Goal: Task Accomplishment & Management: Manage account settings

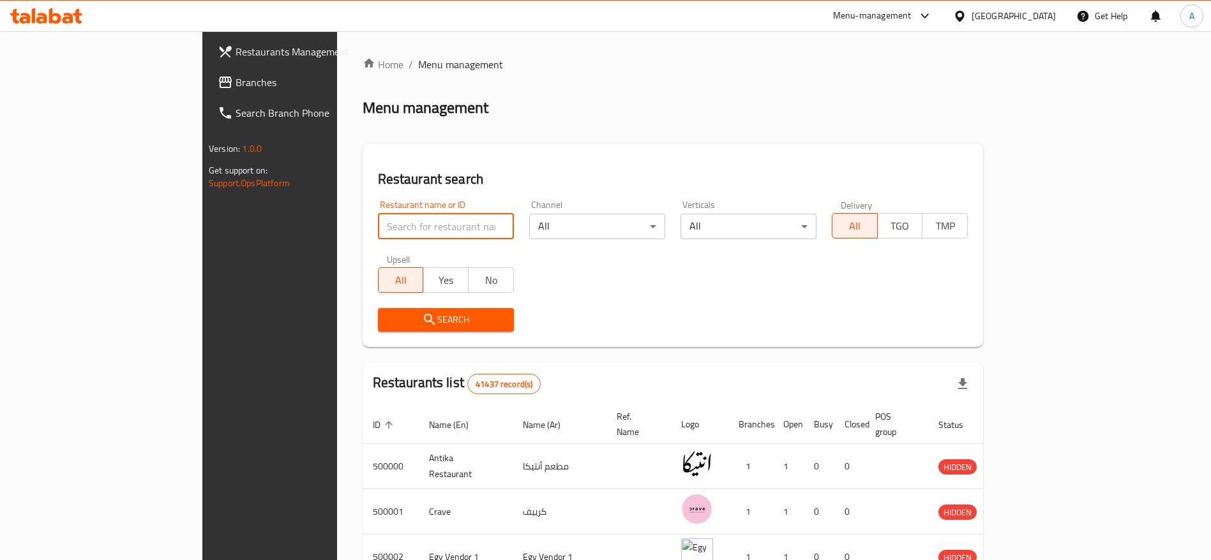
click at [387, 226] on input "search" at bounding box center [446, 227] width 136 height 26
type input "pizzaresso"
click button "Search" at bounding box center [446, 320] width 136 height 24
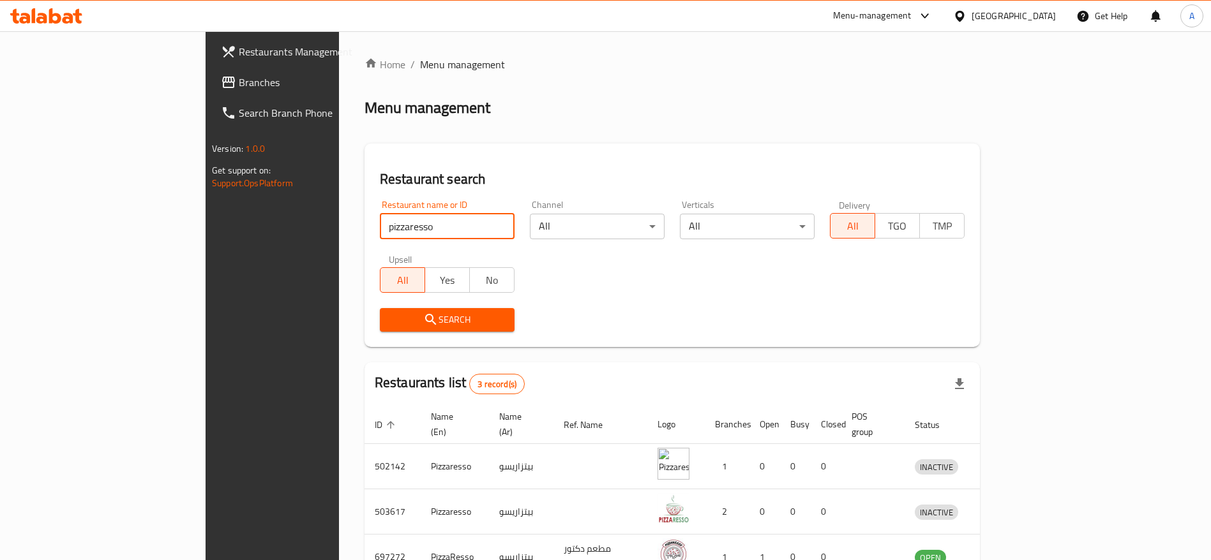
scroll to position [75, 0]
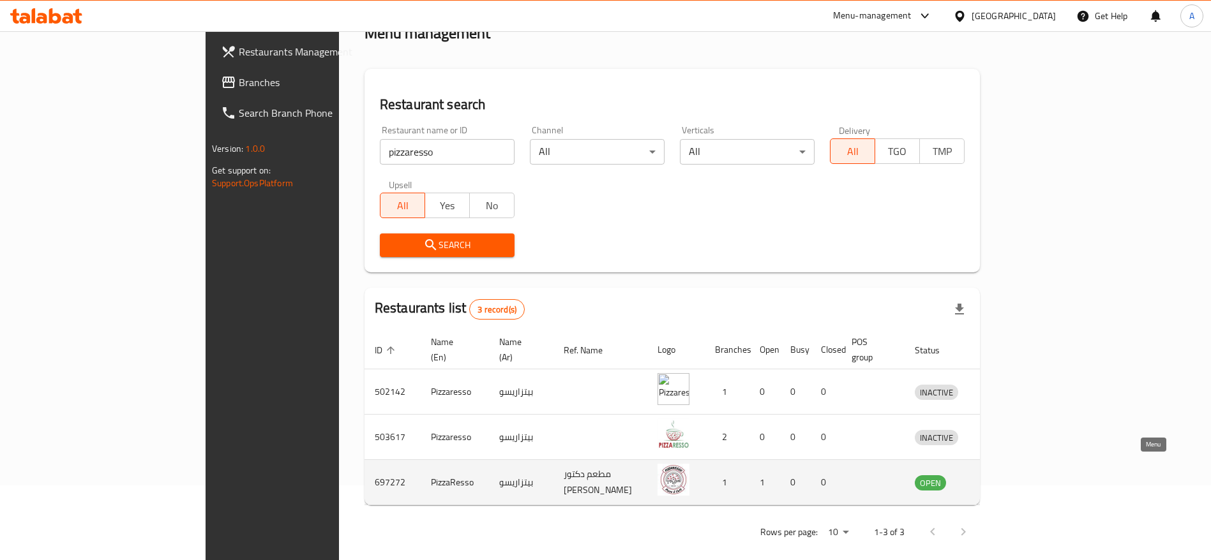
click at [996, 481] on icon "enhanced table" at bounding box center [994, 483] width 4 height 5
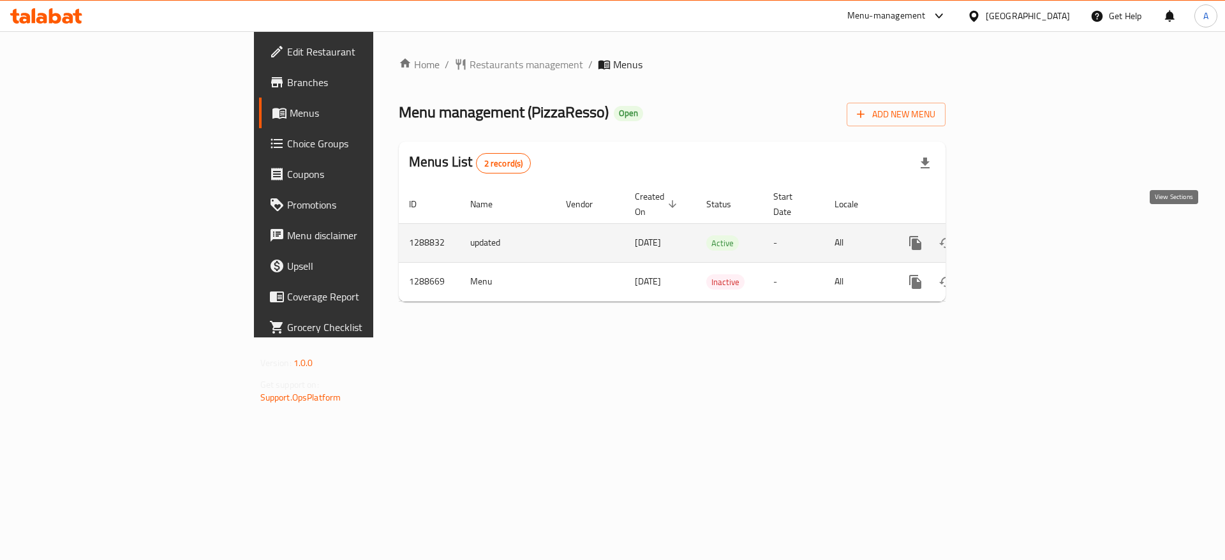
click at [1015, 235] on icon "enhanced table" at bounding box center [1007, 242] width 15 height 15
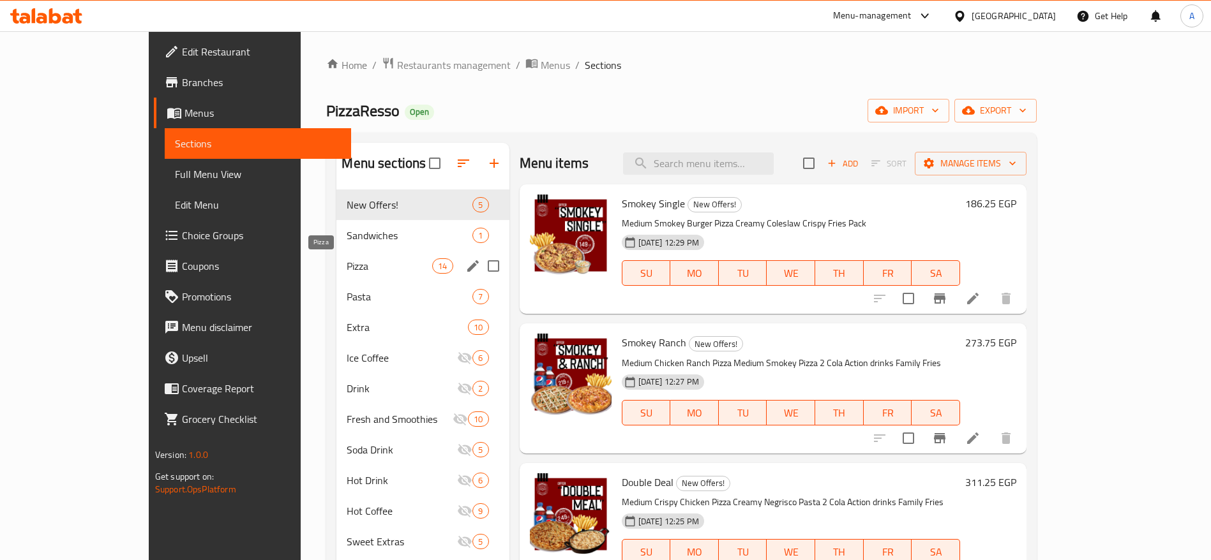
click at [346, 268] on span "Pizza" at bounding box center [389, 265] width 86 height 15
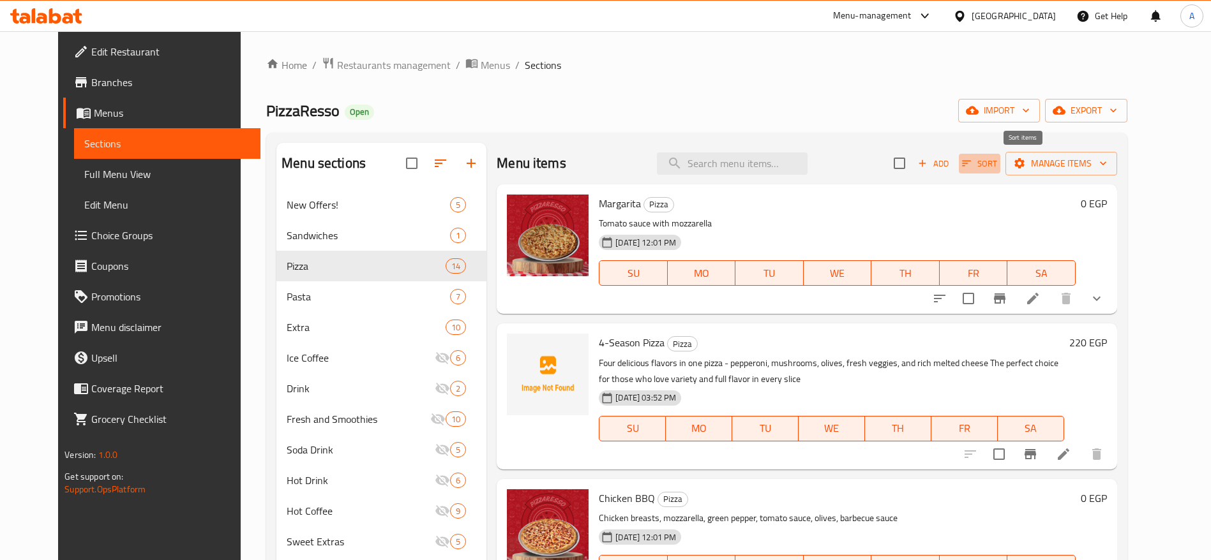
click at [972, 165] on icon "button" at bounding box center [965, 163] width 11 height 11
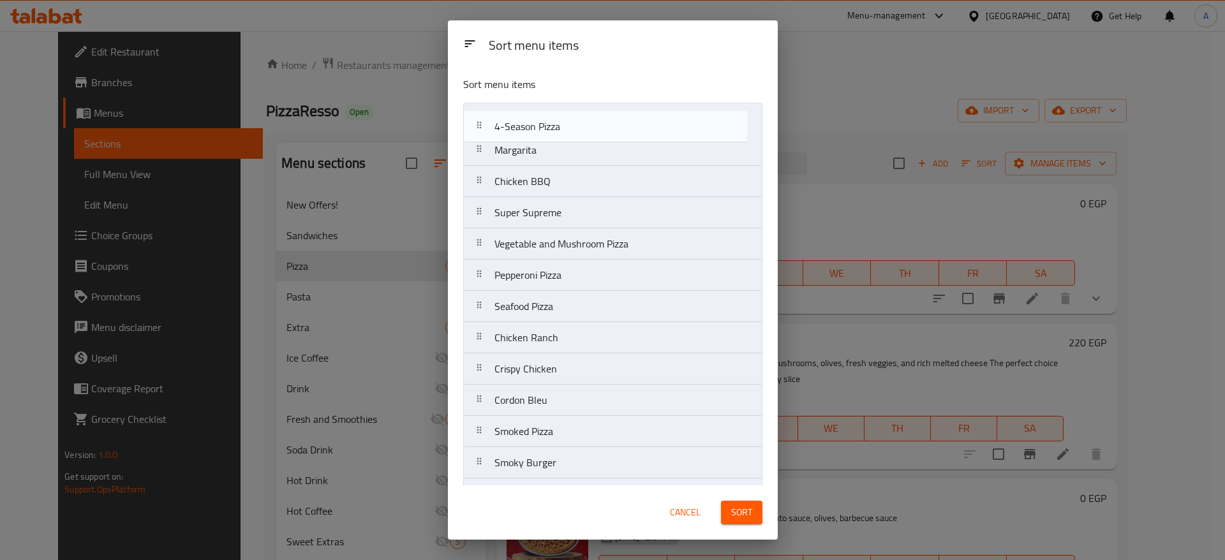
drag, startPoint x: 477, startPoint y: 152, endPoint x: 477, endPoint y: 126, distance: 25.5
click at [477, 126] on nav "Margarita 4-Season Pizza Chicken BBQ Super Supreme Vegetable and Mushroom Pizza…" at bounding box center [612, 322] width 299 height 439
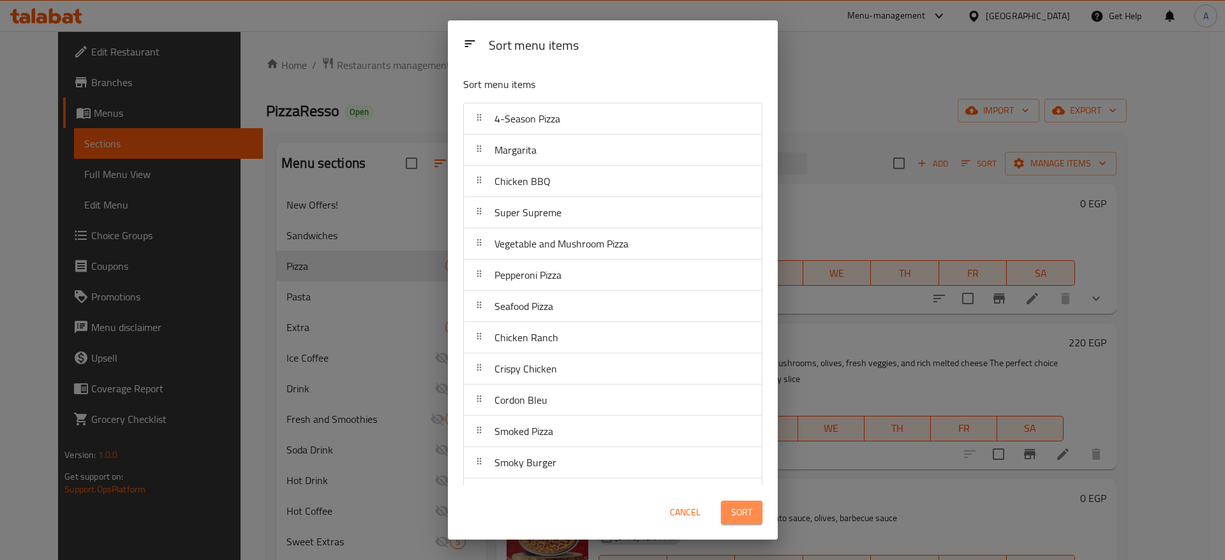
click at [743, 510] on span "Sort" at bounding box center [741, 513] width 21 height 16
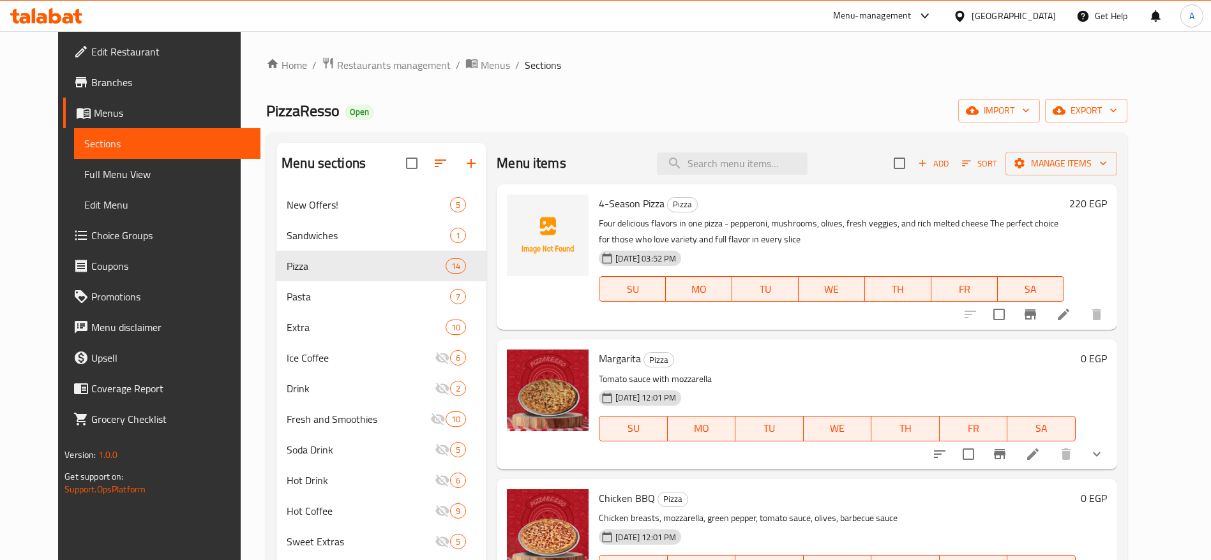
click at [1081, 320] on li at bounding box center [1063, 314] width 36 height 23
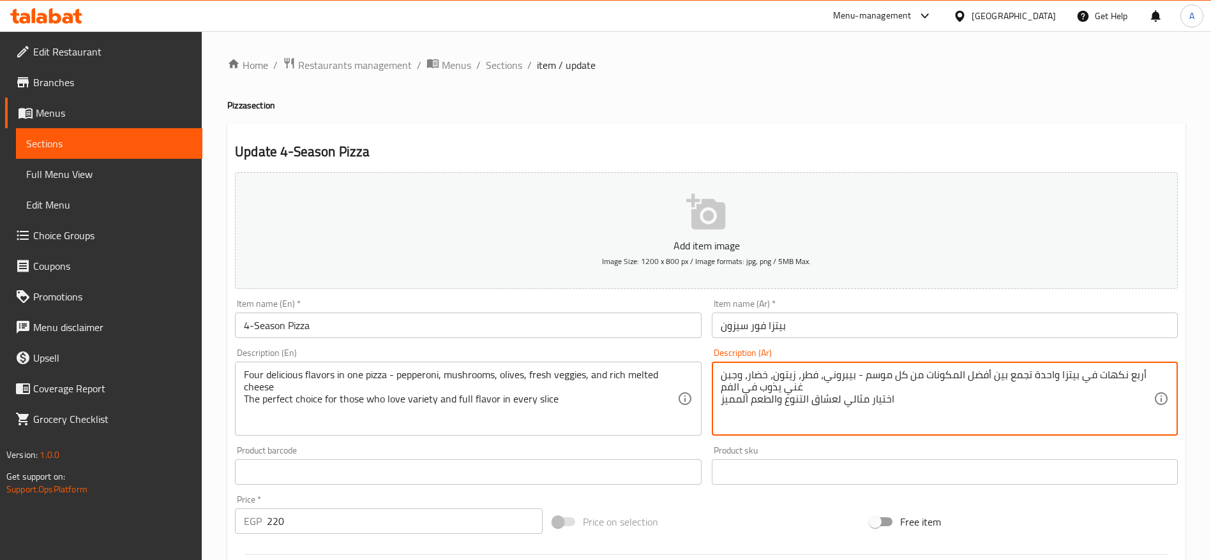
paste textarea "كس لارج تجمع بين أربع نكهات مميزة: تشيكن رانش، تشيكن باربكيو، [PERSON_NAME]، وب…"
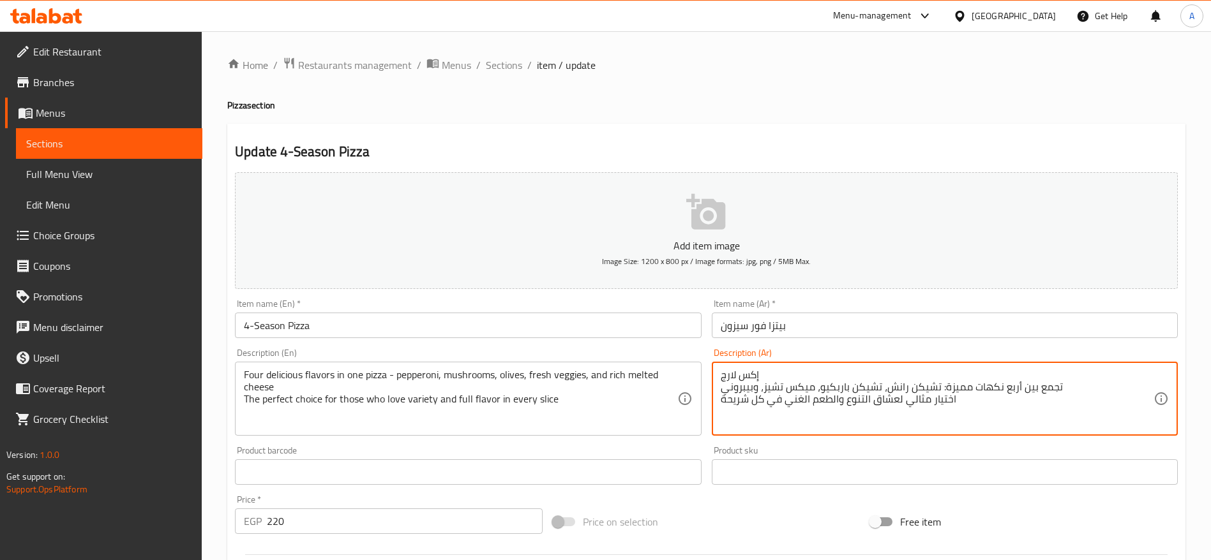
type textarea "إكس لارج تجمع بين أربع نكهات مميزة: تشيكن رانش، تشيكن باربكيو، ميكس تشيز، وبيبر…"
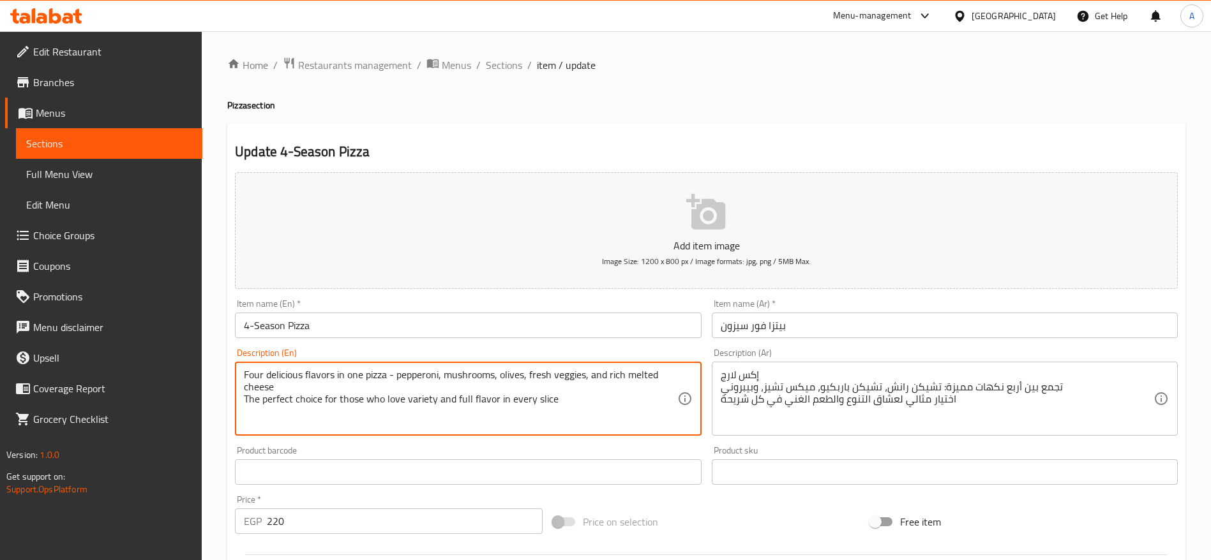
paste textarea "XL A perfect mix of four irresistible flavors: Chicken Ranch, Chicken BBQ, Mixe…"
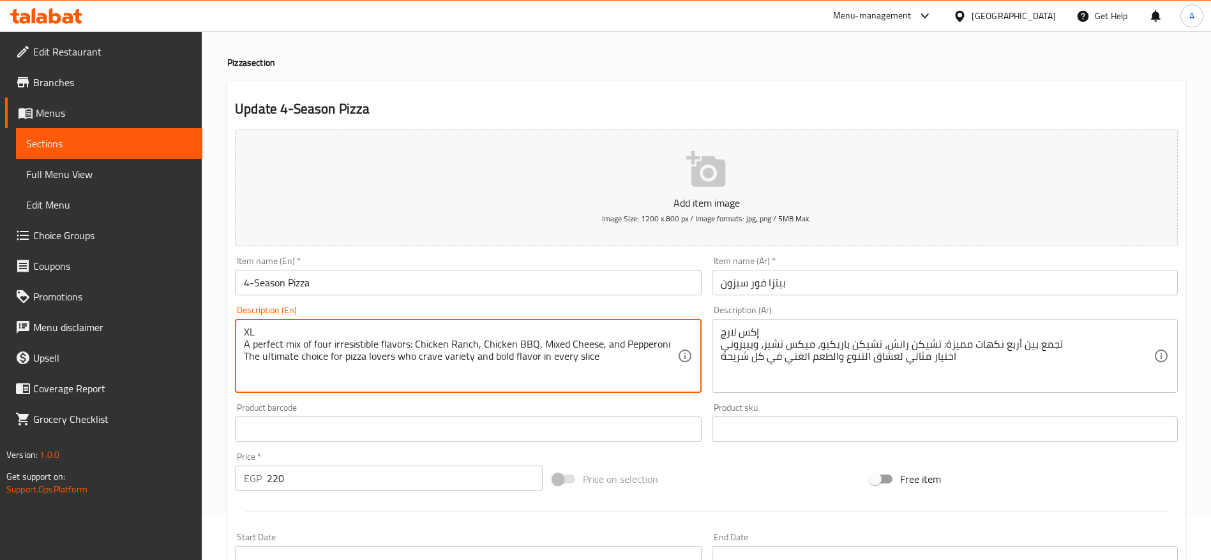
scroll to position [41, 0]
type textarea "XL A perfect mix of four irresistible flavors: Chicken Ranch, Chicken BBQ, Mixe…"
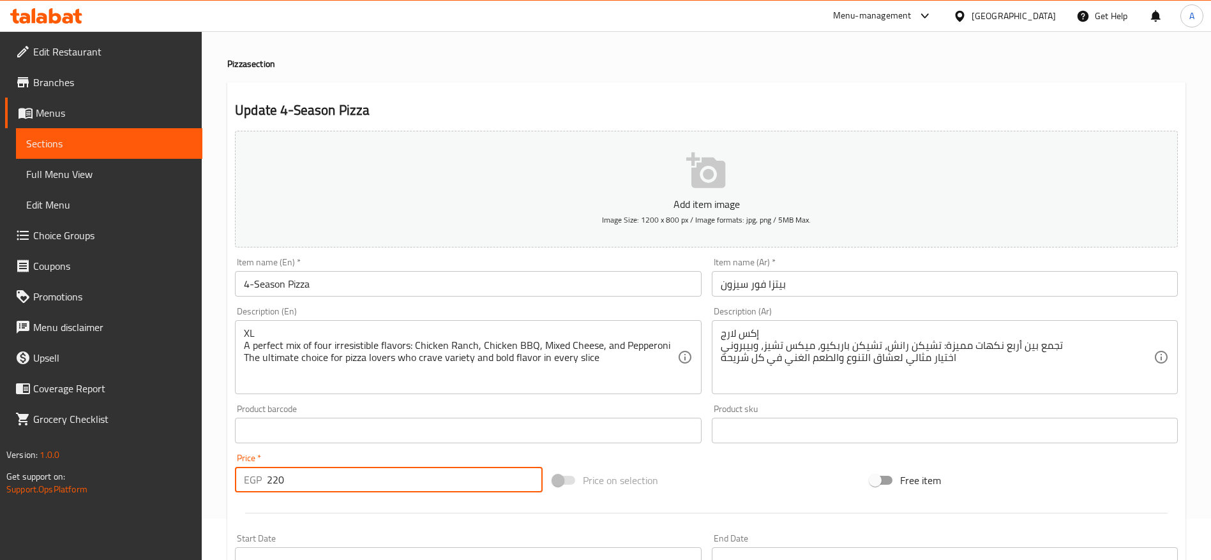
click at [405, 486] on input "220" at bounding box center [405, 480] width 276 height 26
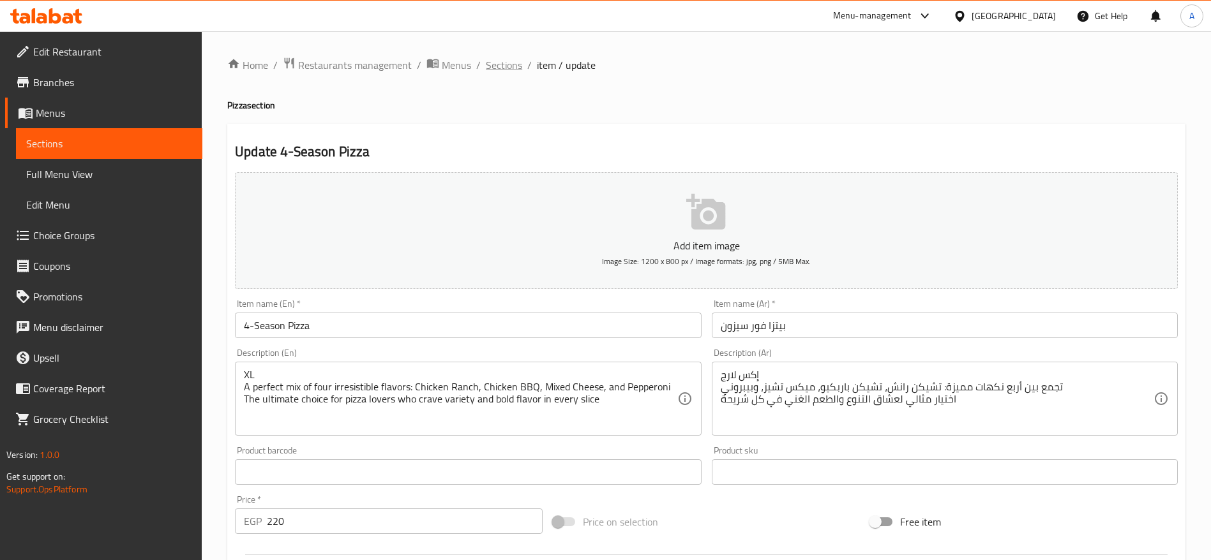
click at [507, 66] on span "Sections" at bounding box center [504, 64] width 36 height 15
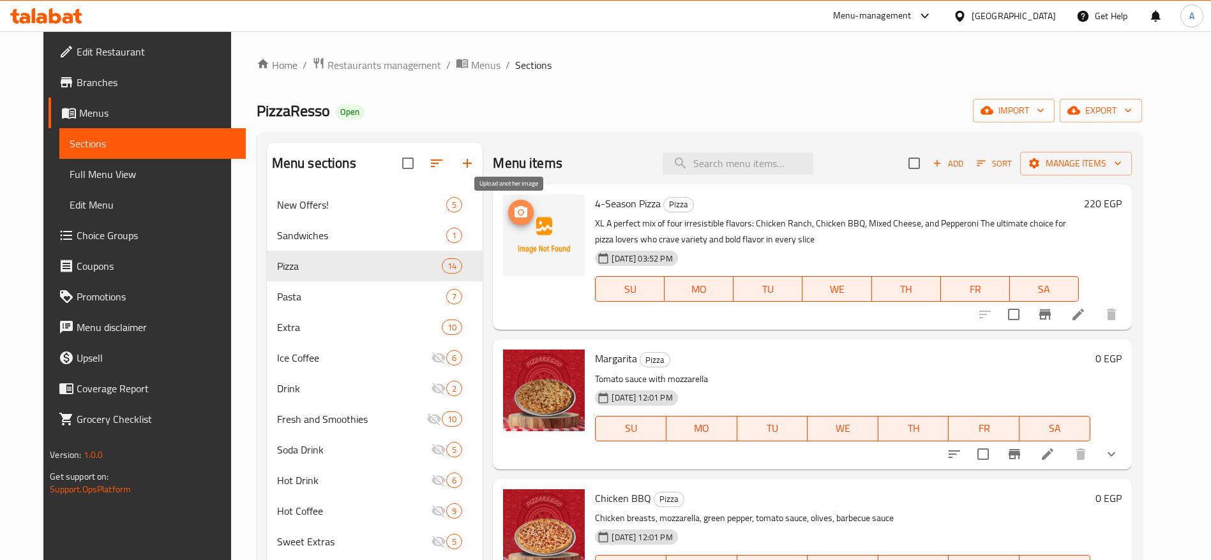
click at [513, 214] on icon "upload picture" at bounding box center [520, 212] width 15 height 15
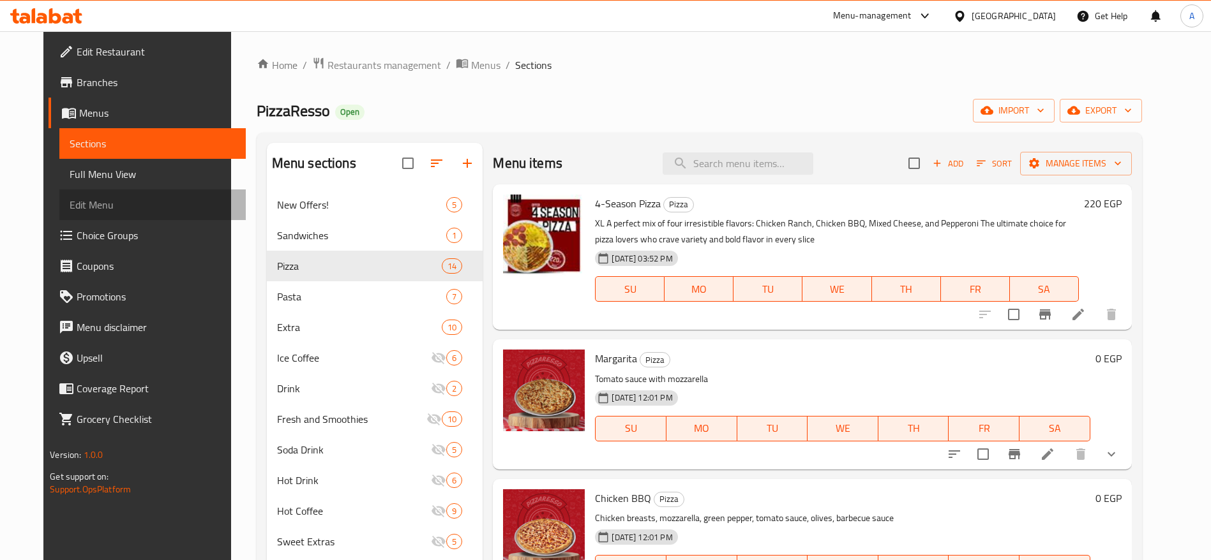
click at [86, 206] on span "Edit Menu" at bounding box center [153, 204] width 166 height 15
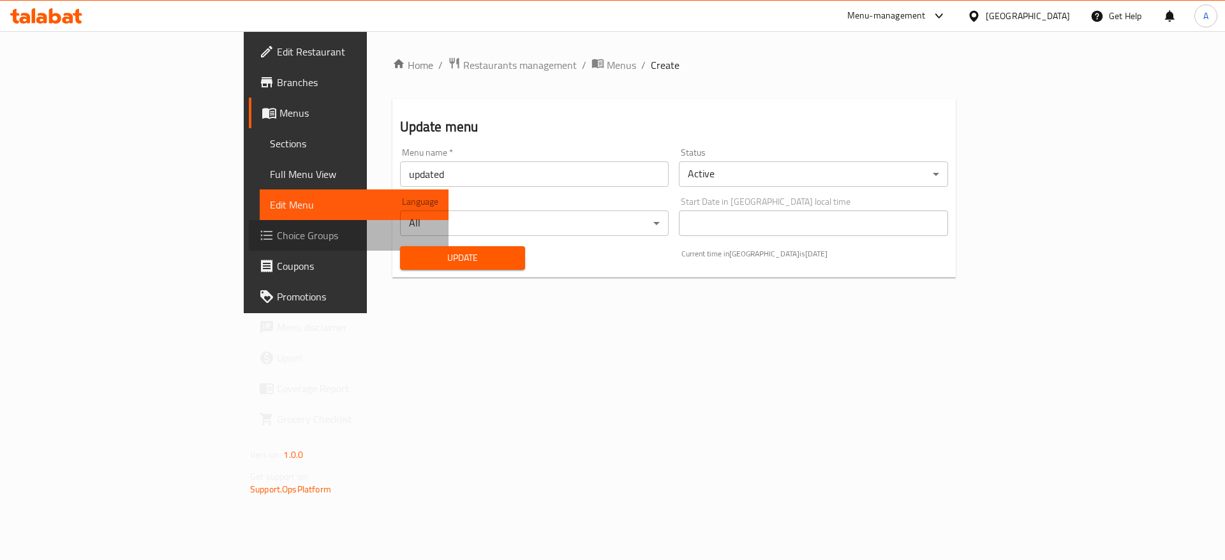
click at [277, 228] on span "Choice Groups" at bounding box center [357, 235] width 161 height 15
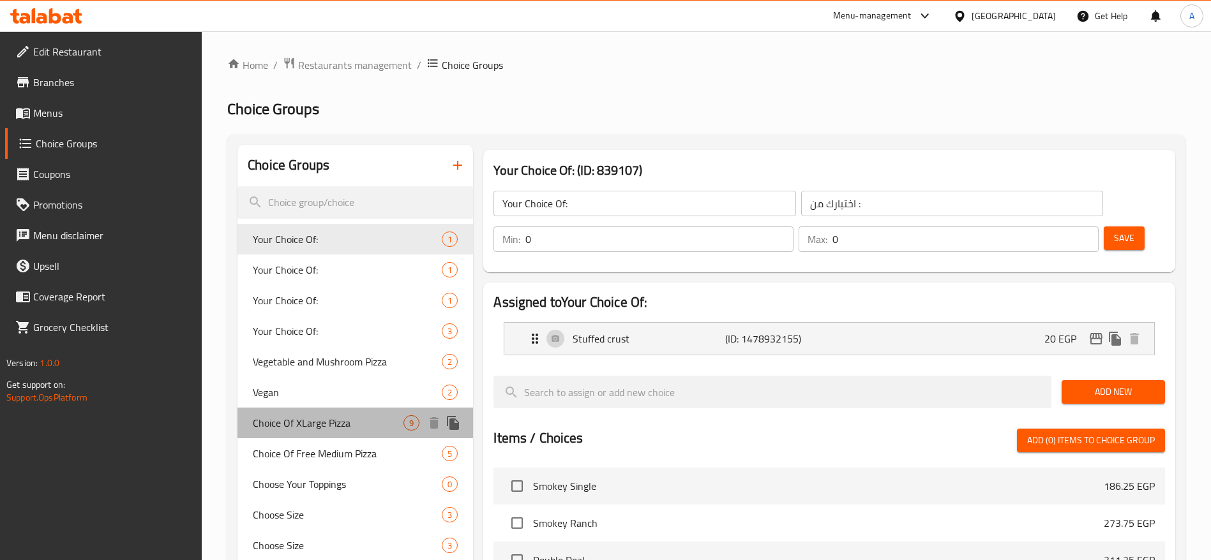
click at [325, 422] on span "Choice Of XLarge Pizza" at bounding box center [328, 422] width 151 height 15
type input "Choice Of XLarge Pizza"
type input "اختيار [PERSON_NAME]"
type input "1"
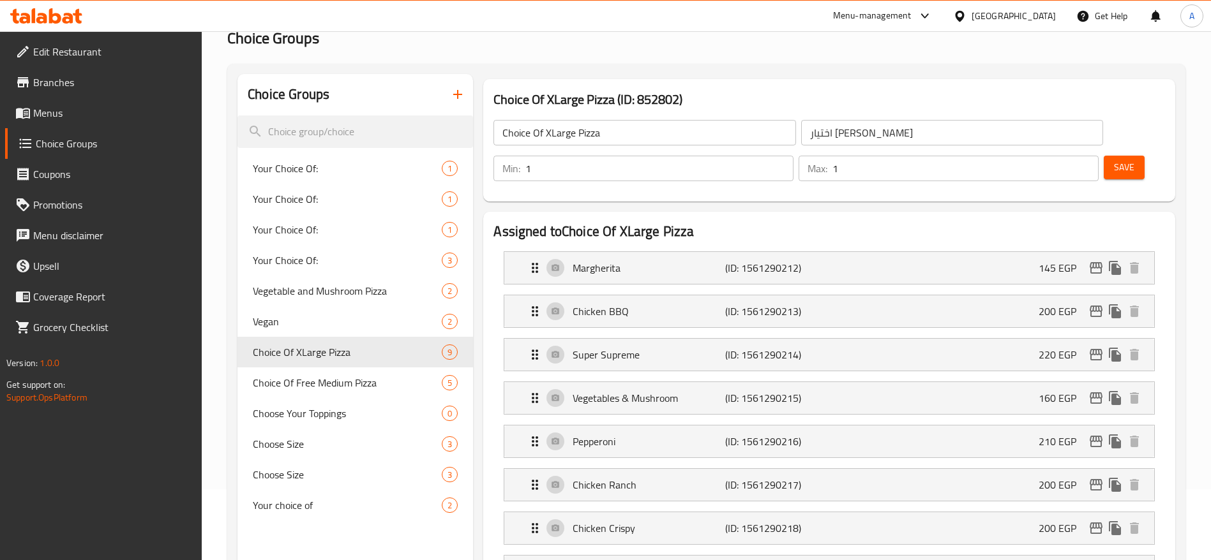
scroll to position [73, 0]
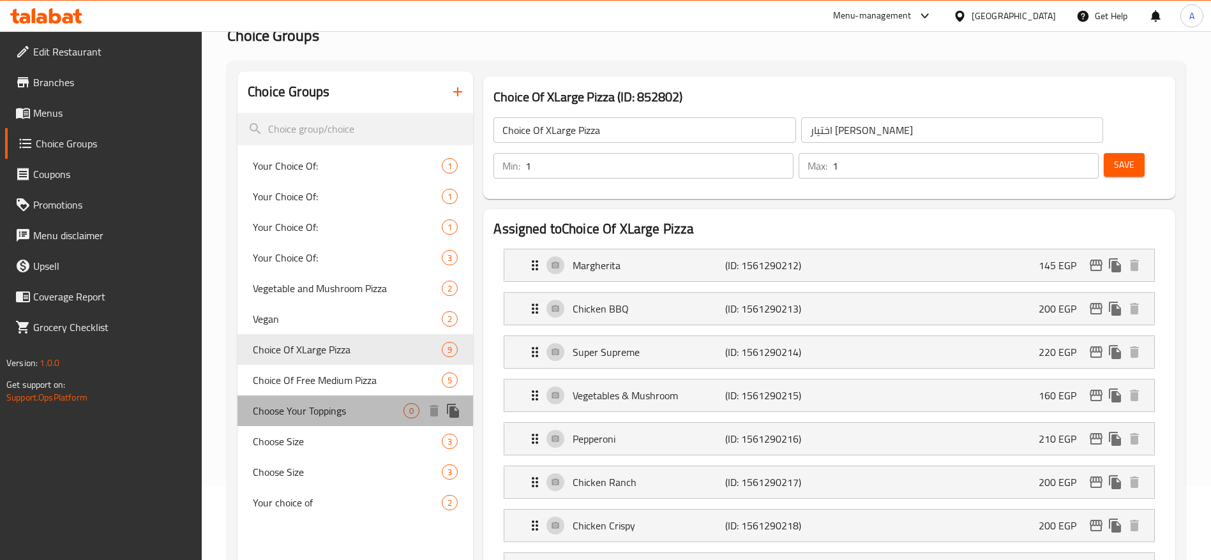
click at [359, 411] on span "Choose Your Toppings" at bounding box center [328, 410] width 151 height 15
type input "Choose Your Toppings"
type input "اختر الإضافات الخاصة بك"
type input "4"
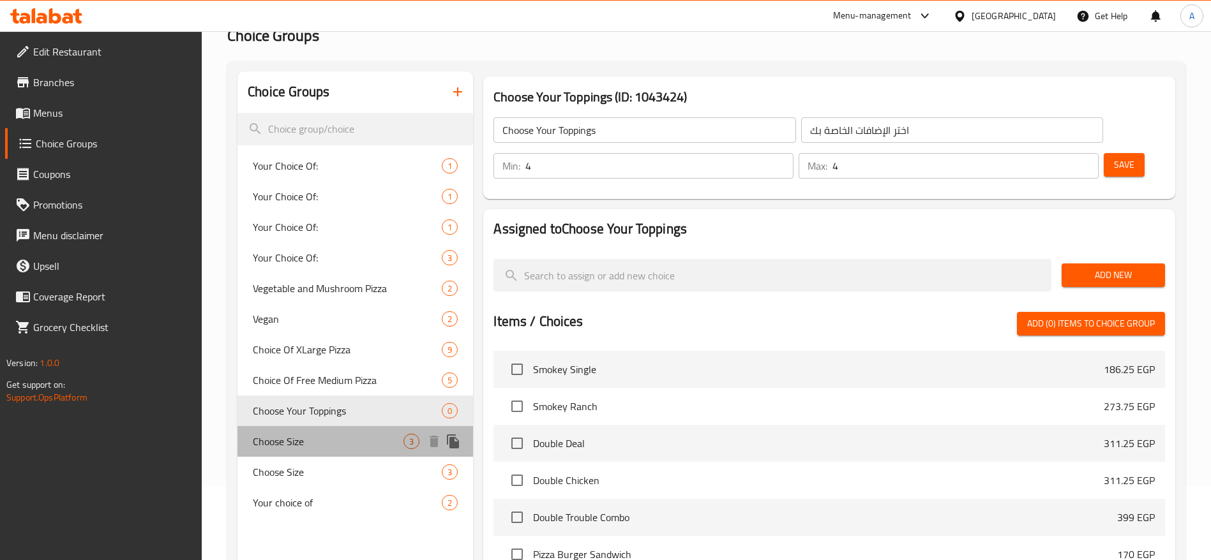
click at [334, 437] on span "Choose Size" at bounding box center [328, 441] width 151 height 15
type input "Choose Size"
type input "اختر الحجم"
type input "1"
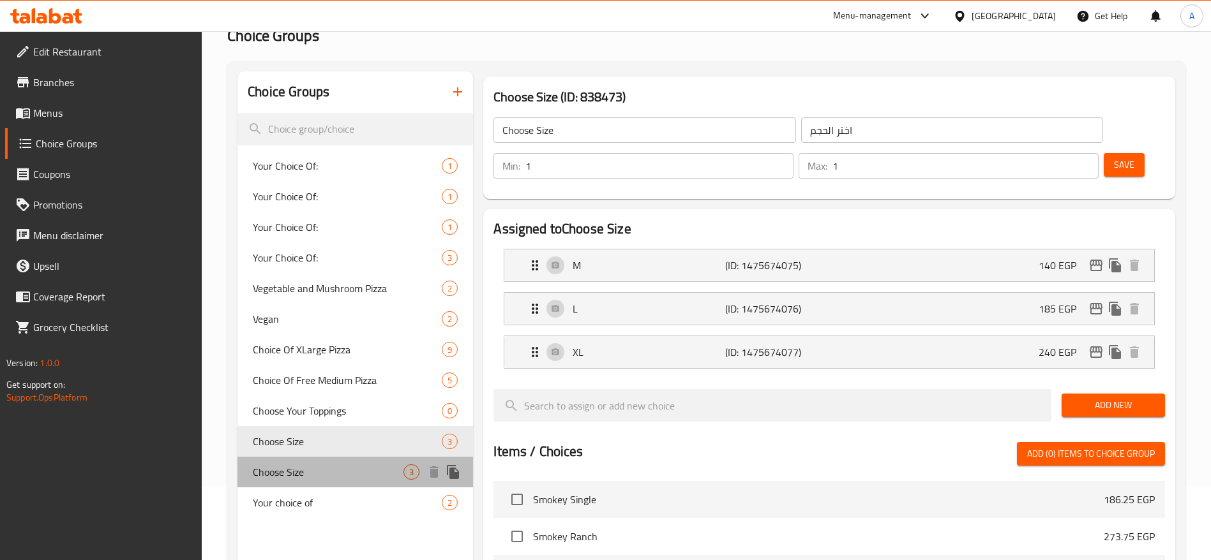
click at [323, 468] on span "Choose Size" at bounding box center [328, 472] width 151 height 15
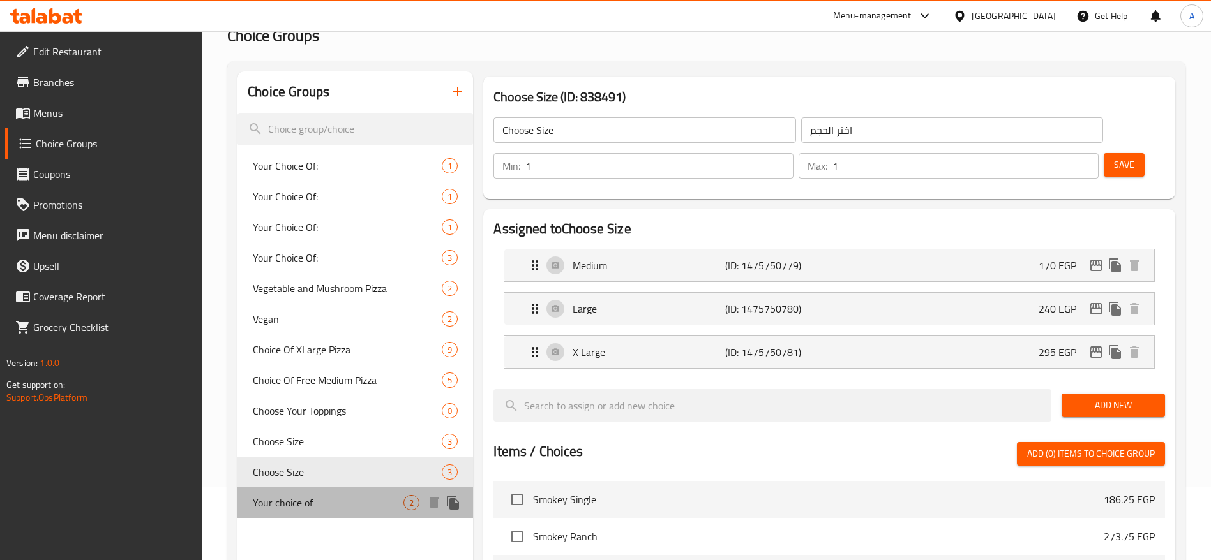
click at [298, 510] on span "Your choice of" at bounding box center [328, 502] width 151 height 15
type input "Your choice of"
type input "إختيارك من"
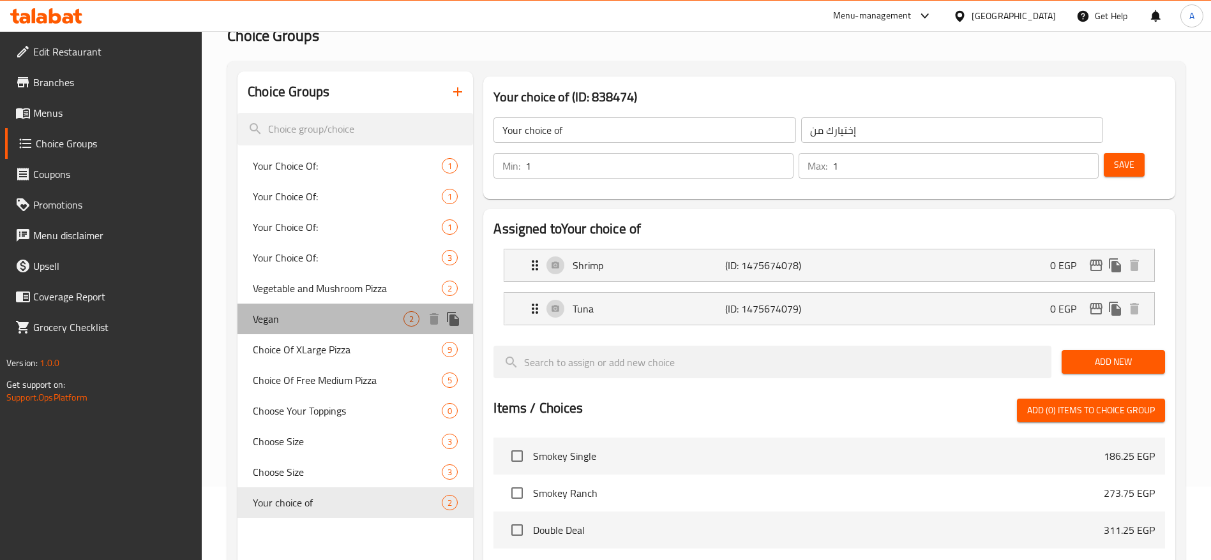
click at [337, 325] on span "Vegan" at bounding box center [328, 318] width 151 height 15
type input "Vegan"
type input "نباتي"
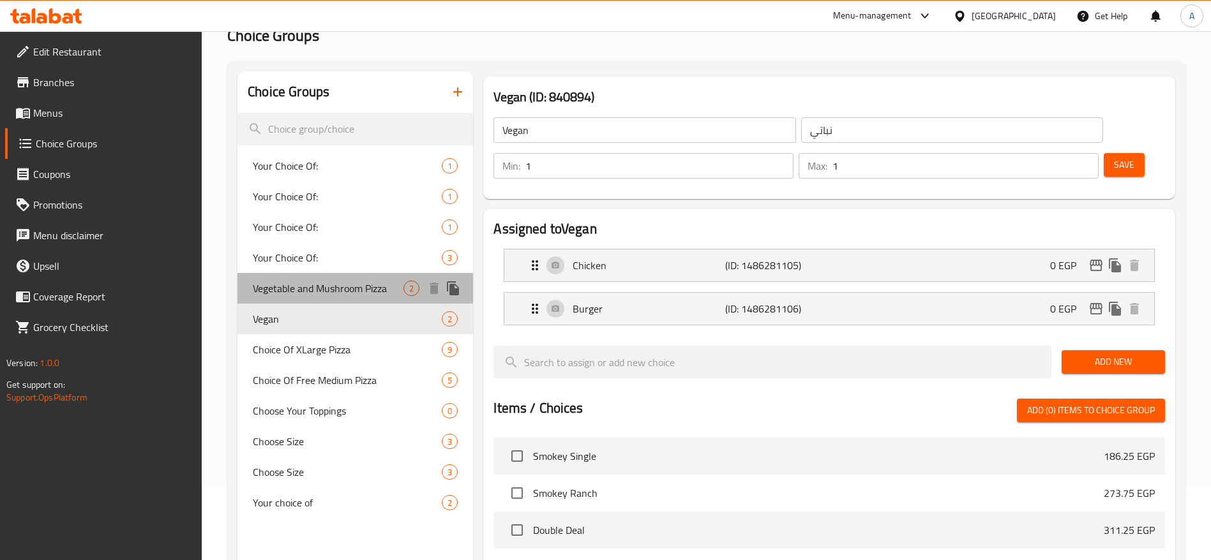
click at [337, 288] on span "Vegetable and Mushroom Pizza" at bounding box center [328, 288] width 151 height 15
type input "Vegetable and Mushroom Pizza"
type input "بيتزا خضار ومشروم"
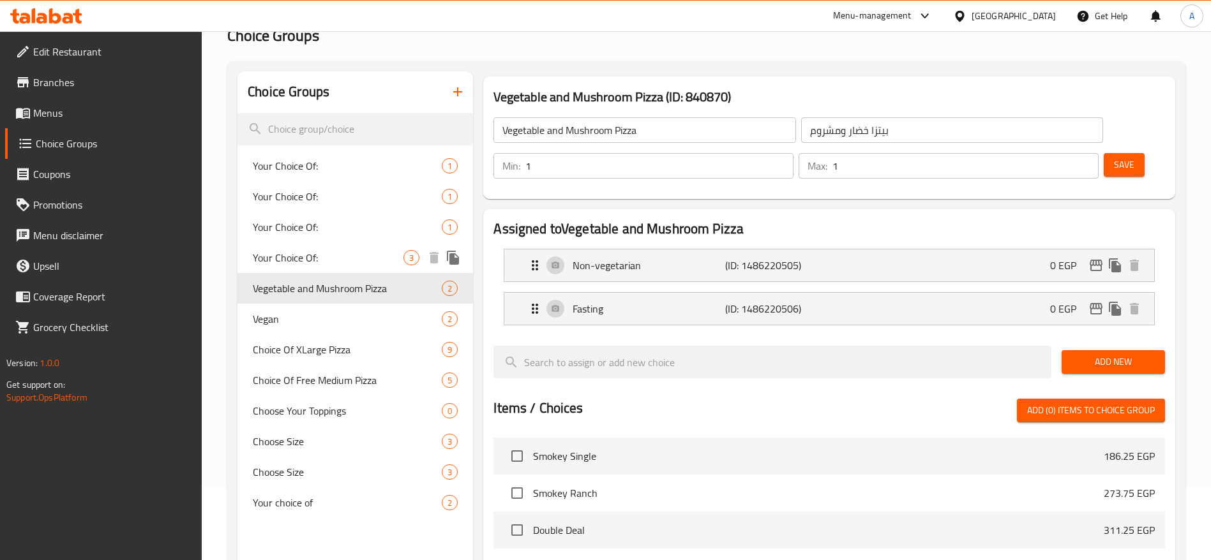
click at [328, 269] on div "Your Choice Of: 3" at bounding box center [354, 257] width 235 height 31
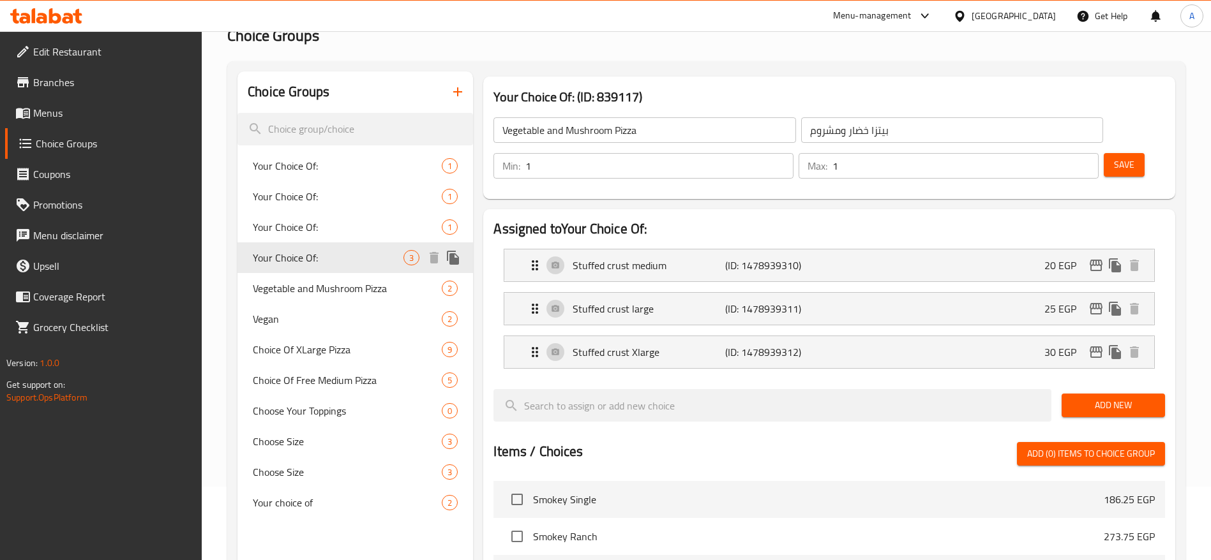
type input "Your Choice Of:"
type input "اختيارك من :"
type input "0"
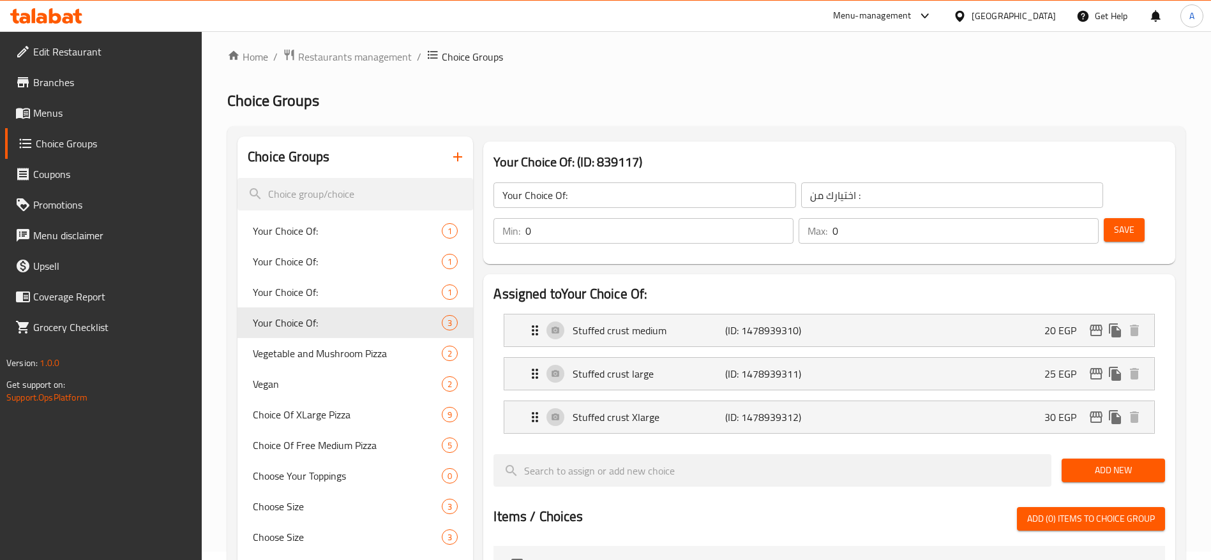
scroll to position [1, 0]
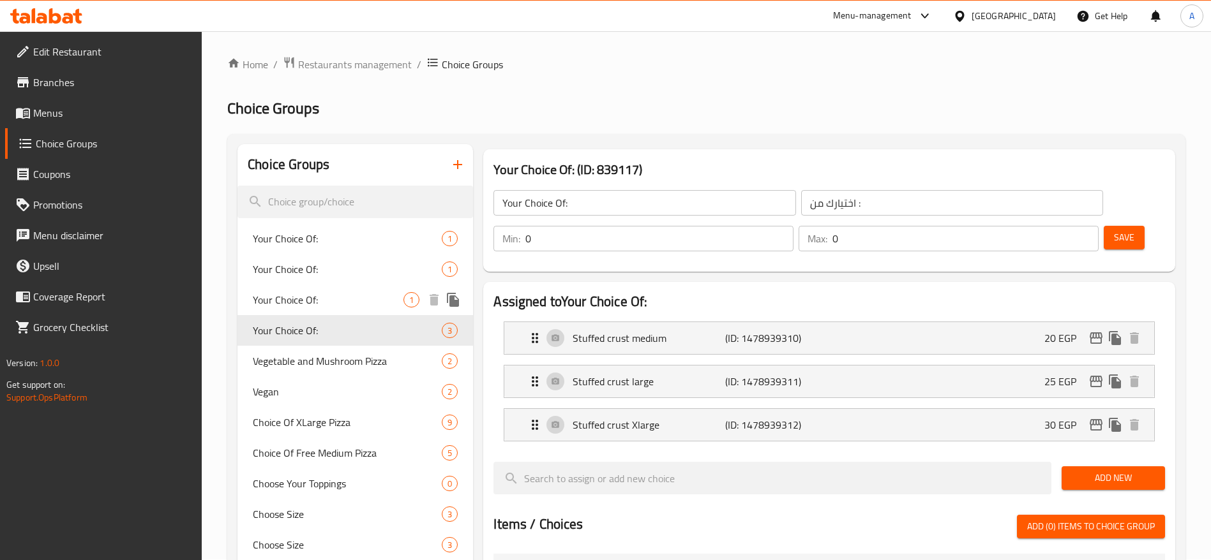
click at [341, 292] on span "Your Choice Of:" at bounding box center [328, 299] width 151 height 15
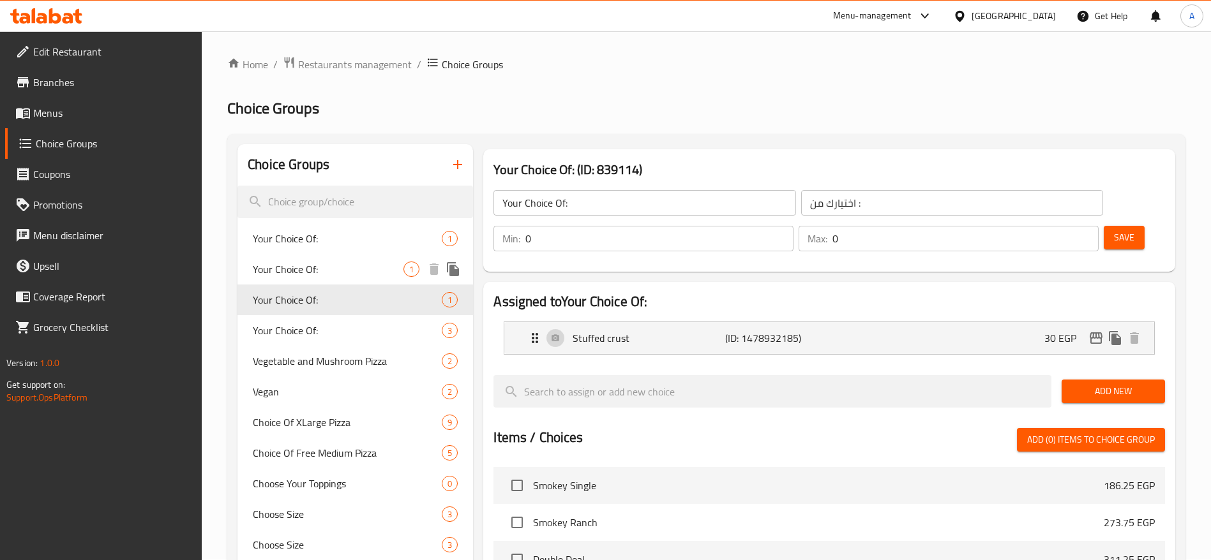
click at [341, 269] on span "Your Choice Of:" at bounding box center [328, 269] width 151 height 15
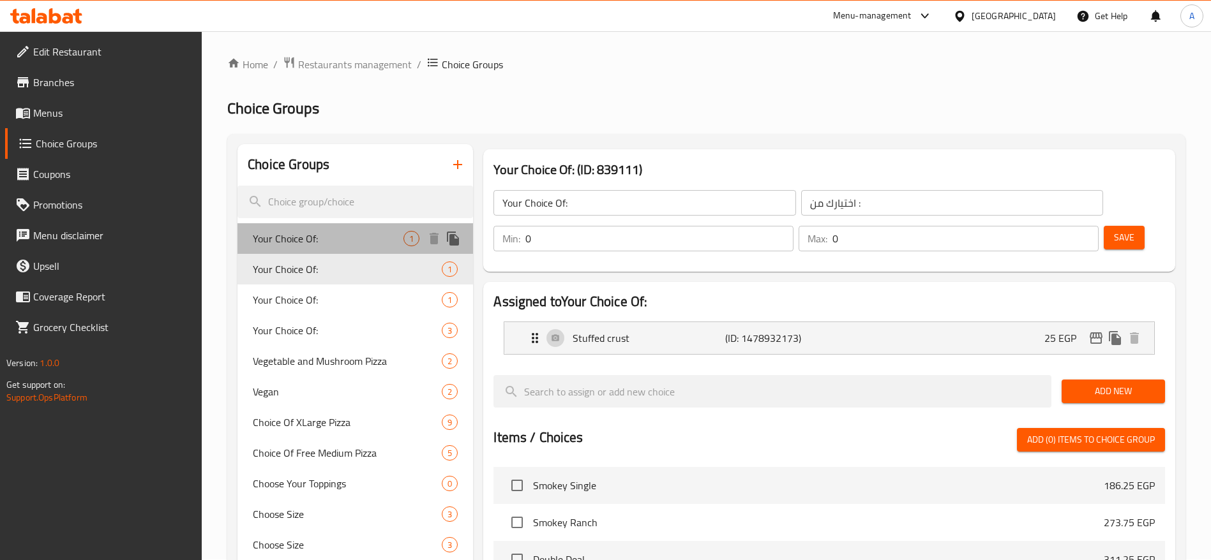
click at [338, 237] on span "Your Choice Of:" at bounding box center [328, 238] width 151 height 15
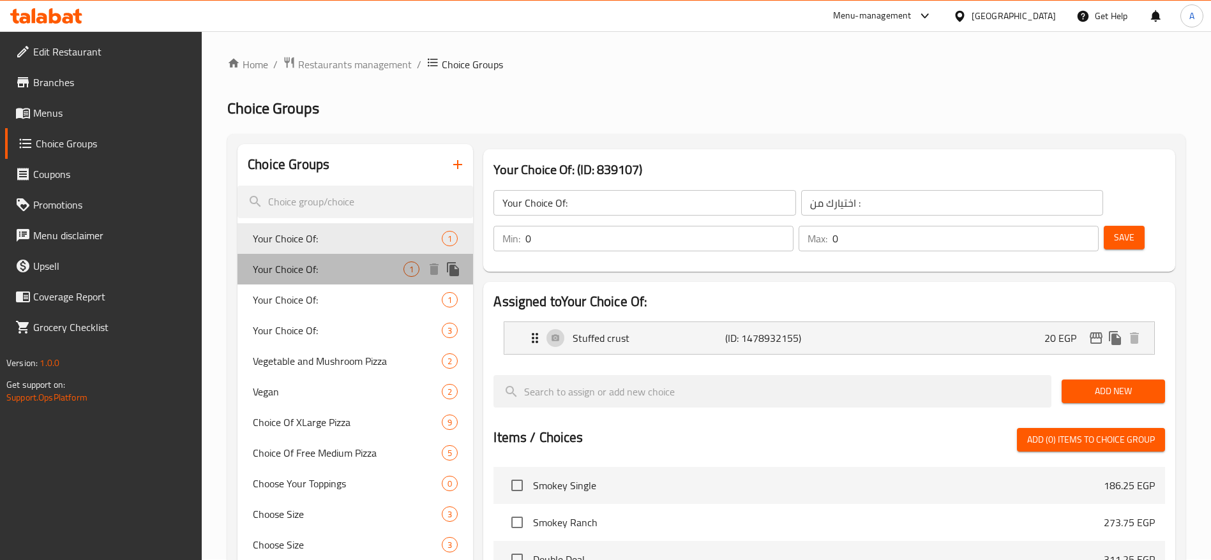
click at [332, 262] on span "Your Choice Of:" at bounding box center [328, 269] width 151 height 15
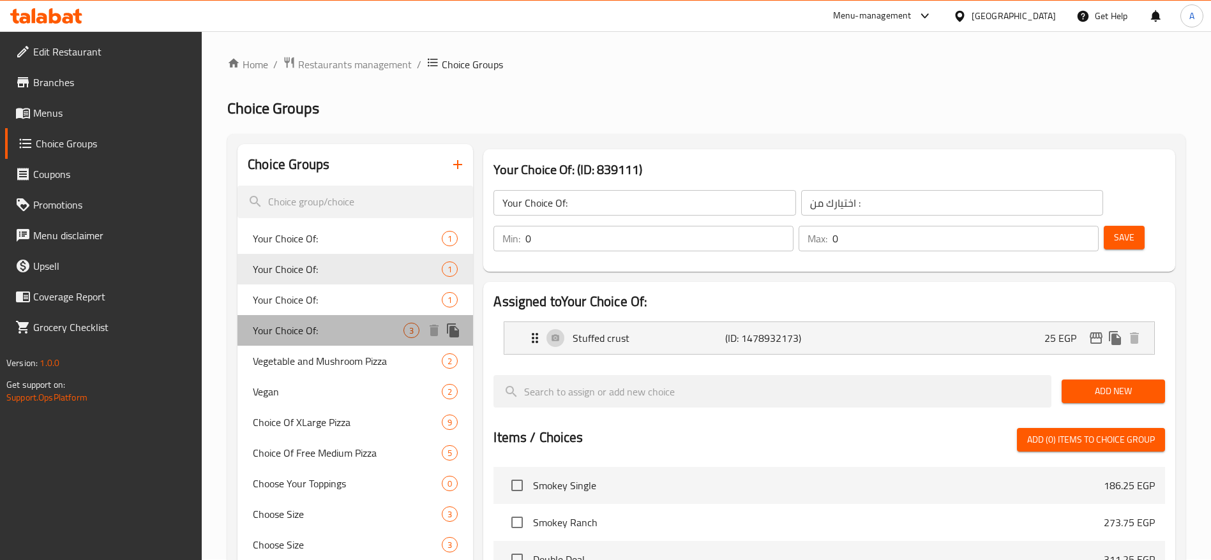
click at [320, 329] on span "Your Choice Of:" at bounding box center [328, 330] width 151 height 15
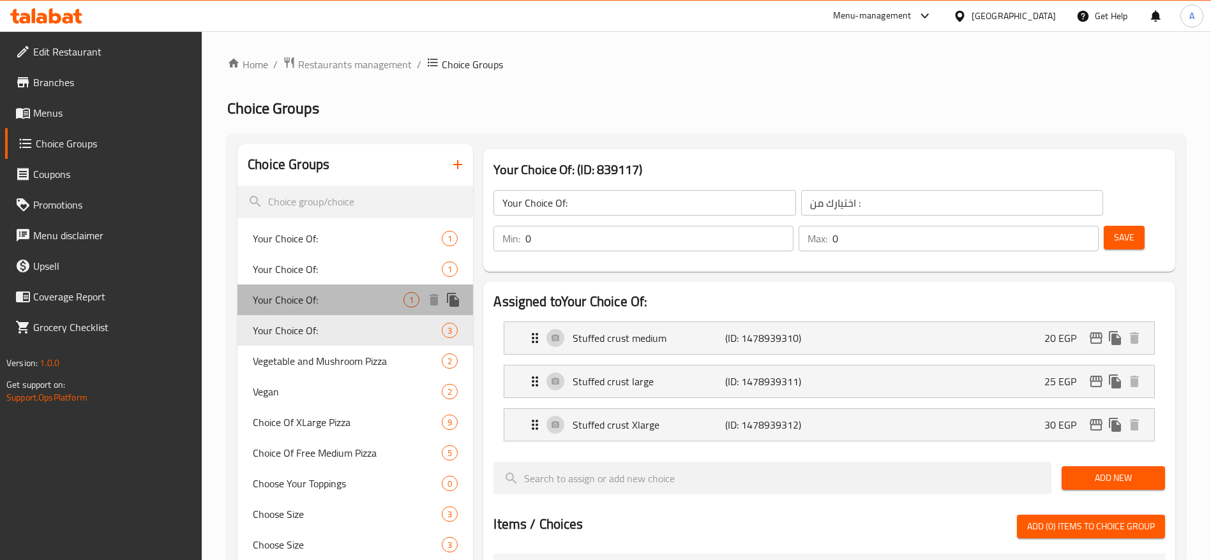
click at [366, 300] on span "Your Choice Of:" at bounding box center [328, 299] width 151 height 15
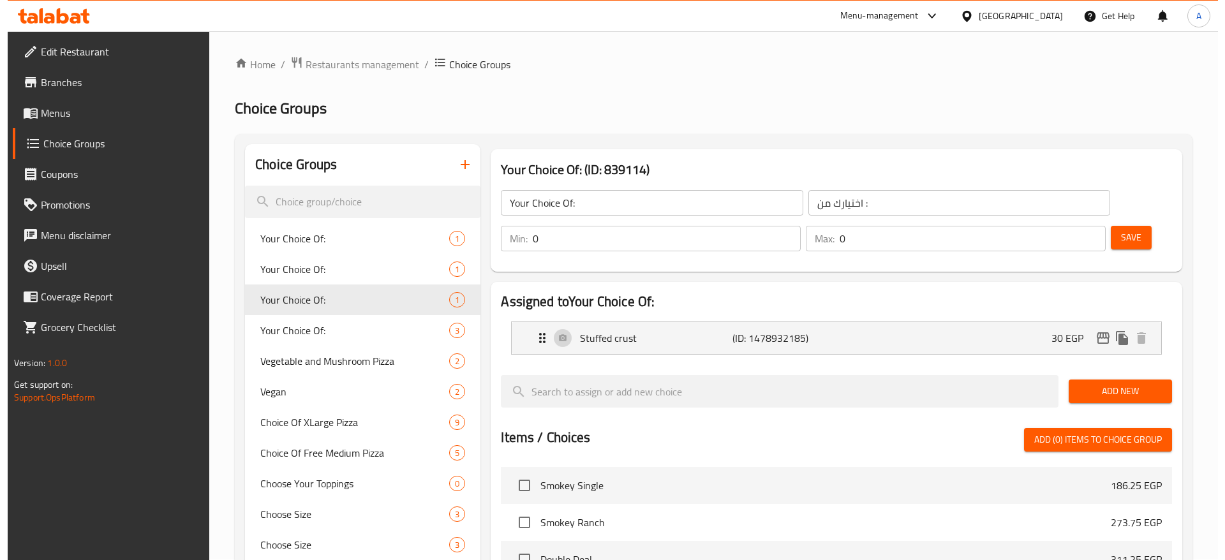
scroll to position [343, 0]
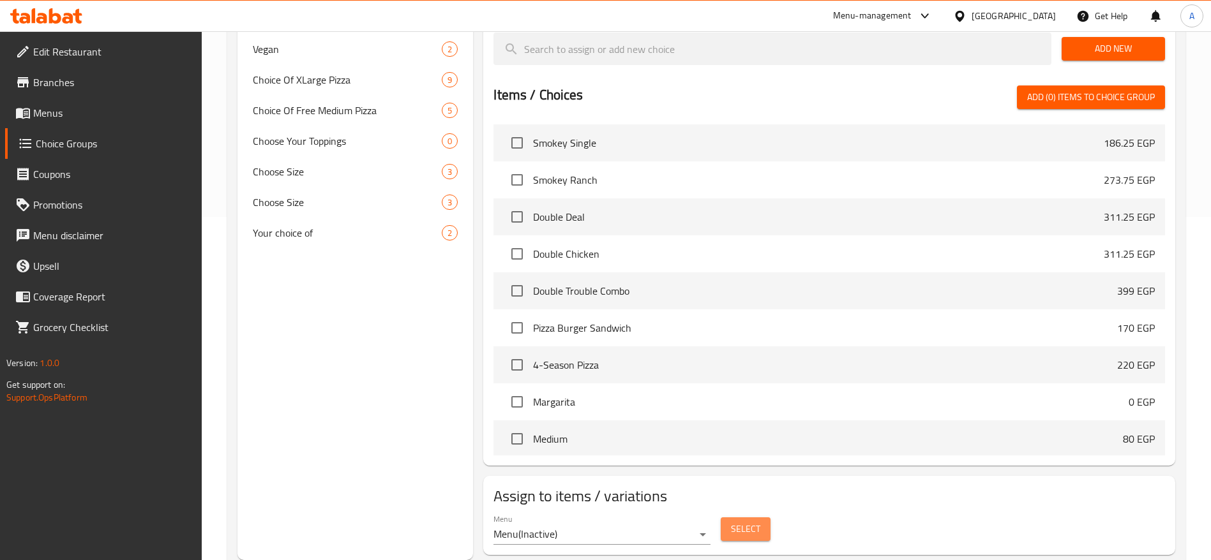
click at [749, 521] on span "Select" at bounding box center [745, 529] width 29 height 16
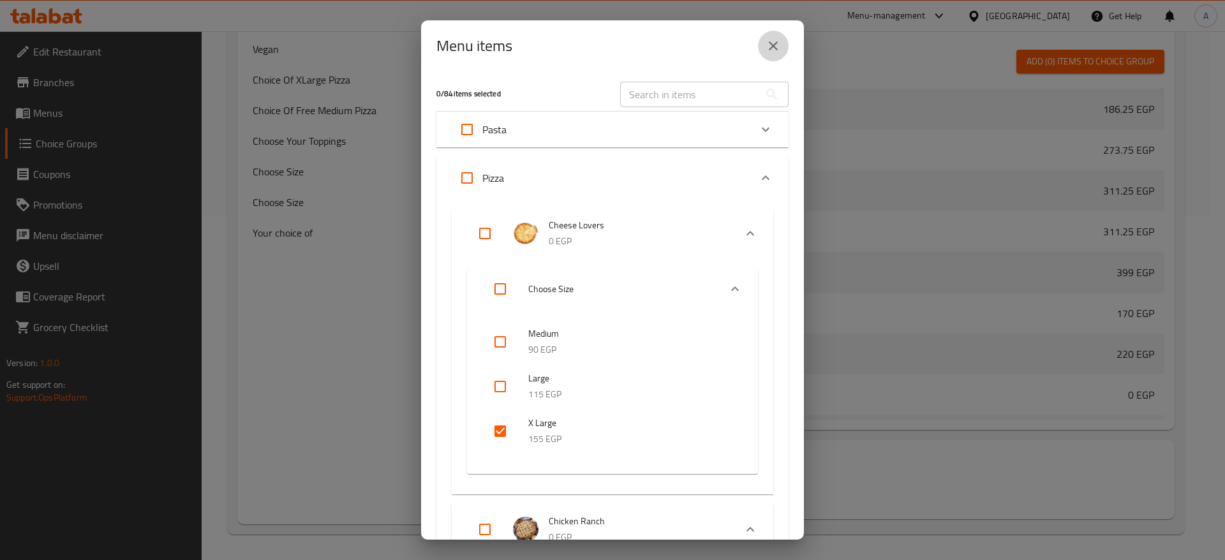
click at [775, 52] on icon "close" at bounding box center [773, 45] width 15 height 15
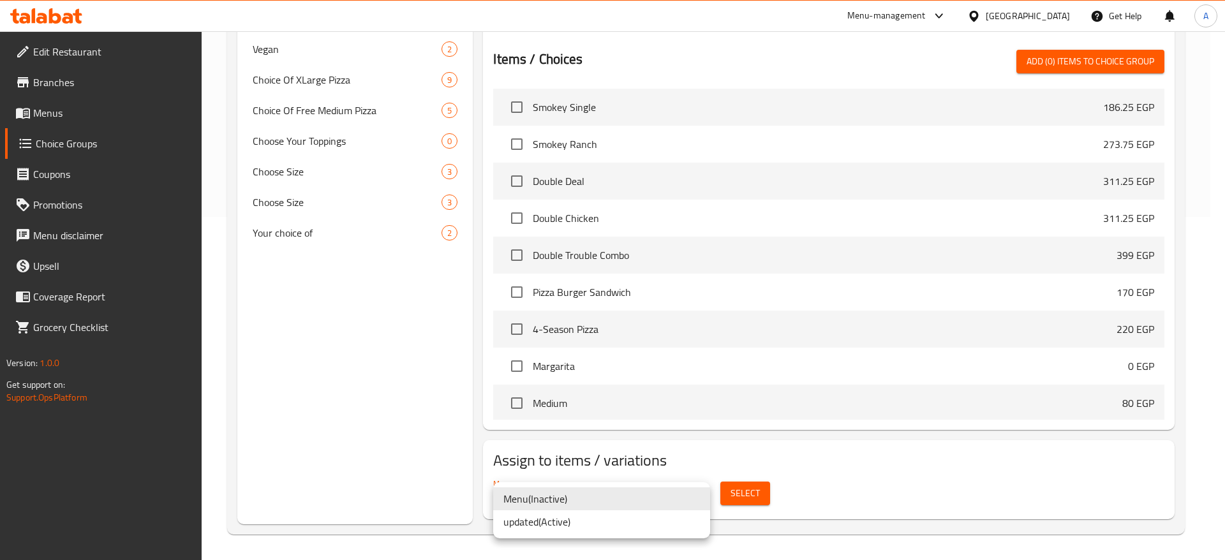
click at [613, 524] on li "updated ( Active )" at bounding box center [601, 521] width 217 height 23
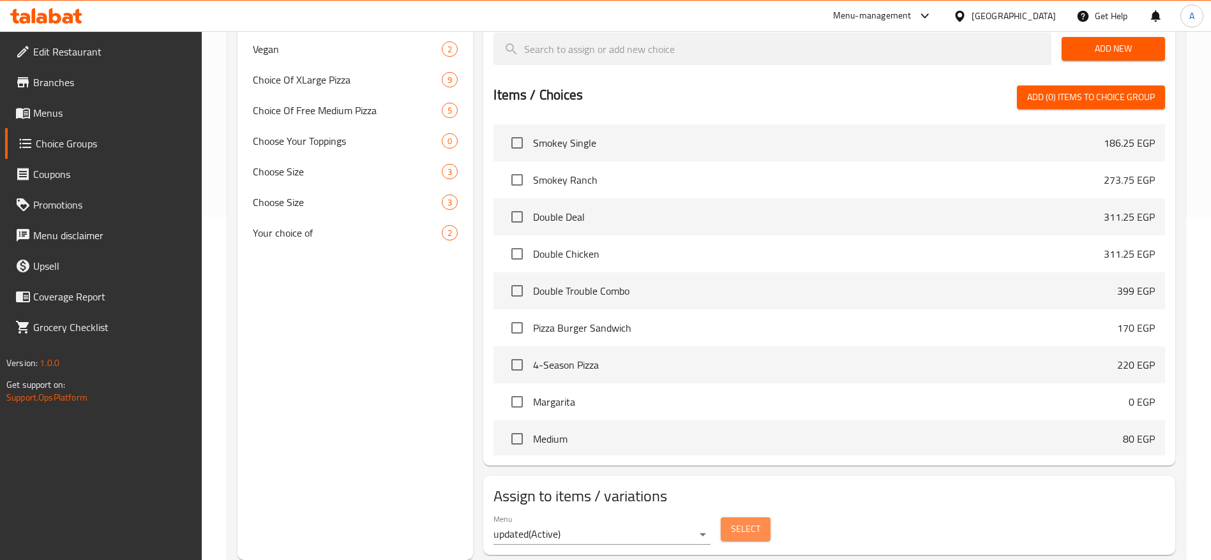
click at [741, 521] on span "Select" at bounding box center [745, 529] width 29 height 16
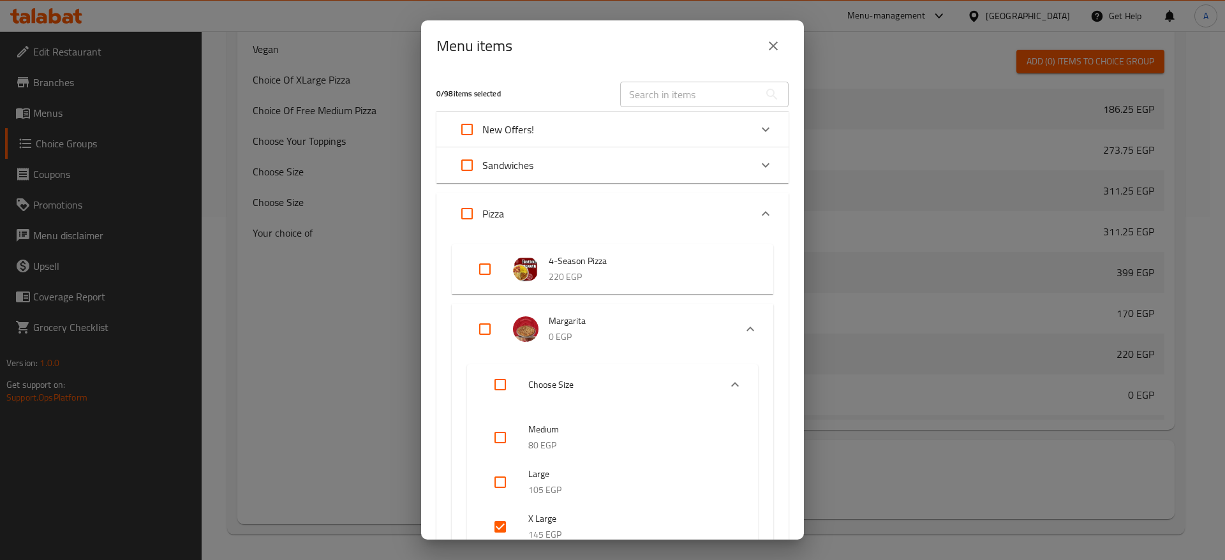
click at [486, 269] on input "Expand" at bounding box center [485, 269] width 31 height 31
checkbox input "true"
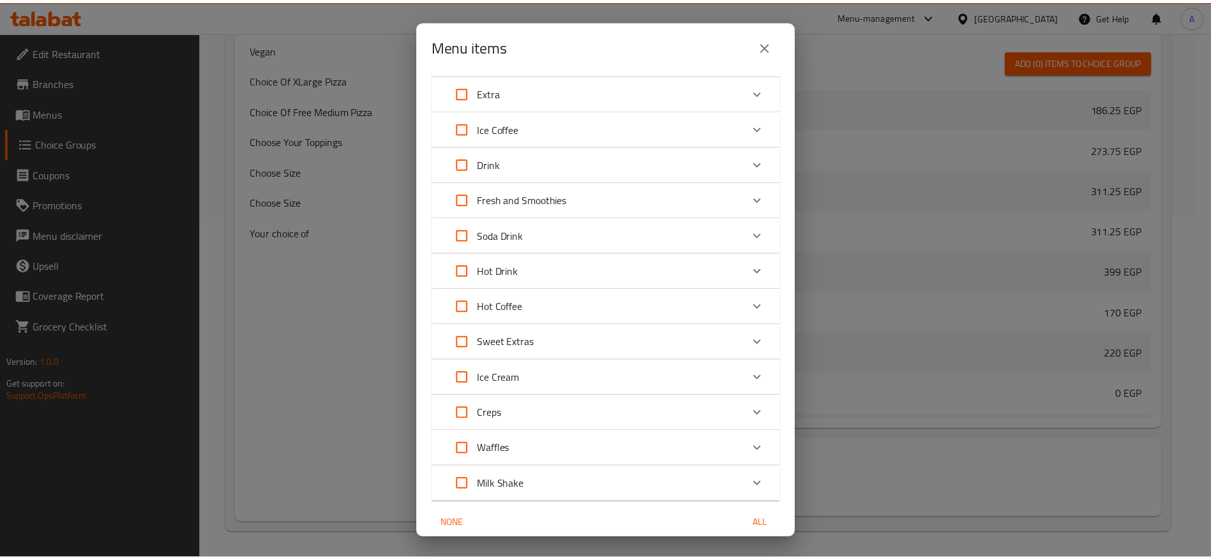
scroll to position [3714, 0]
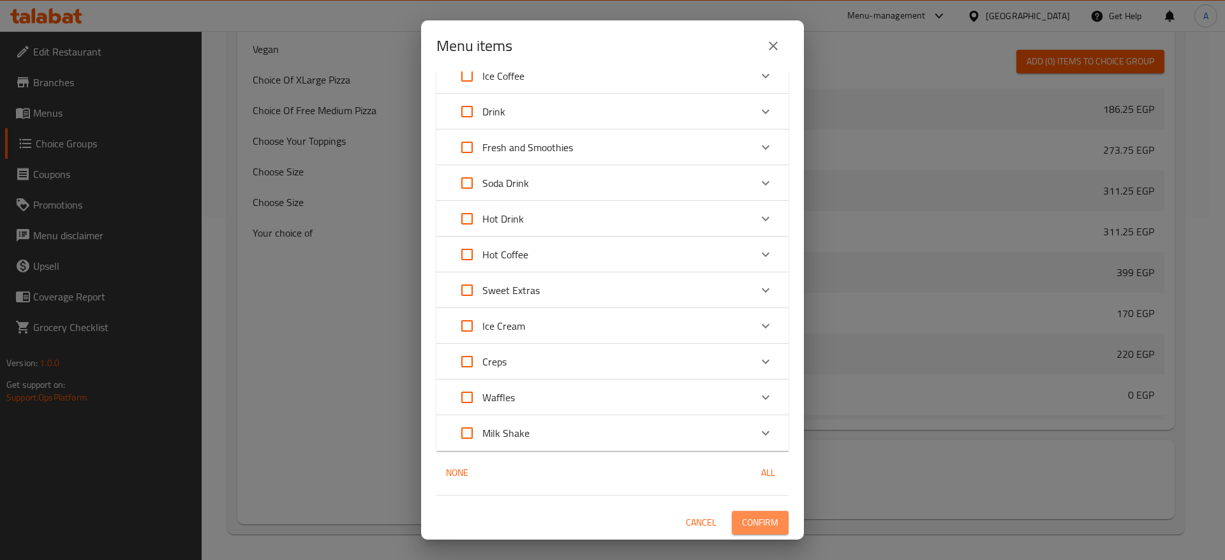
click at [755, 524] on span "Confirm" at bounding box center [760, 523] width 36 height 16
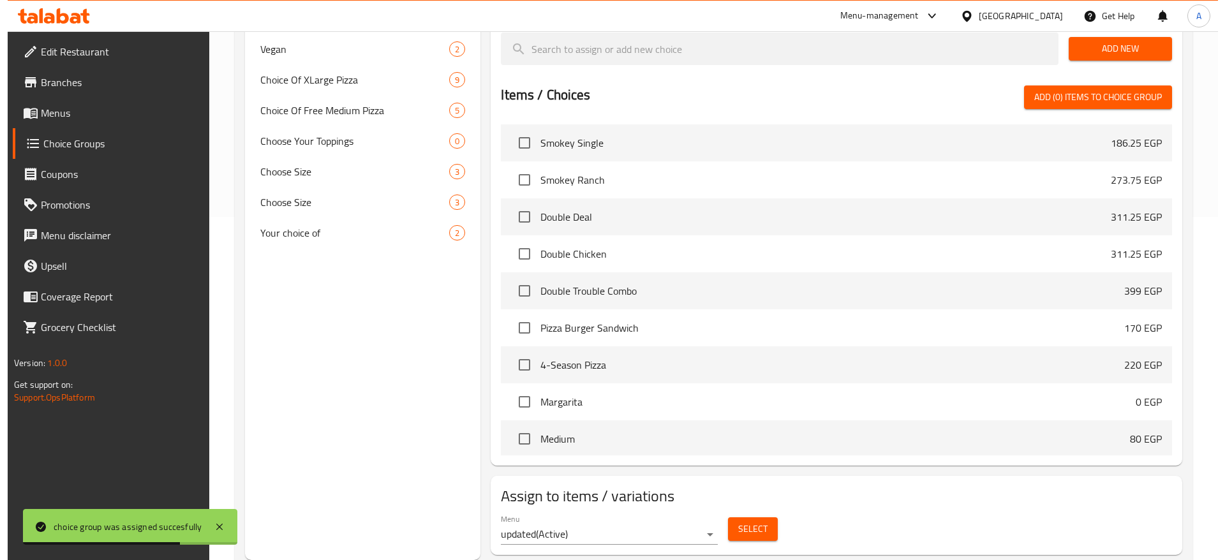
scroll to position [0, 0]
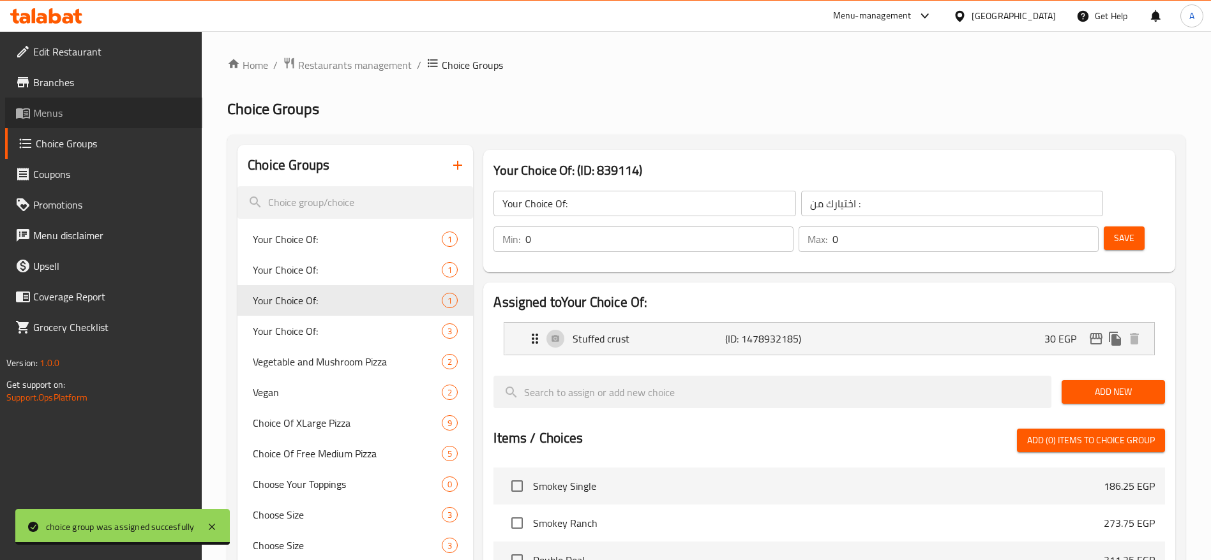
click at [66, 112] on span "Menus" at bounding box center [112, 112] width 159 height 15
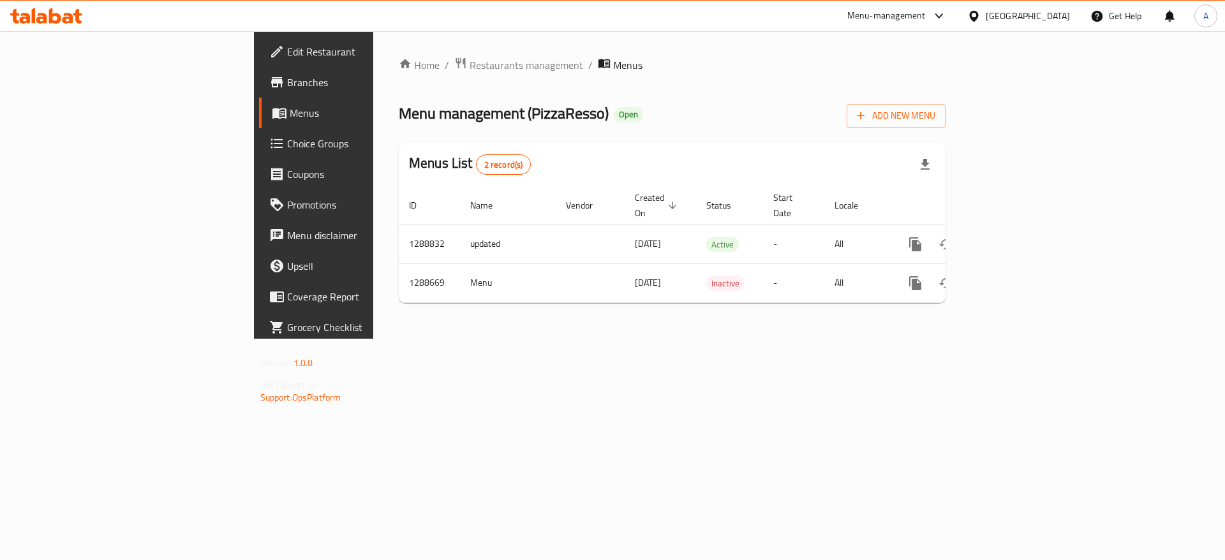
click at [80, 16] on icon at bounding box center [46, 15] width 72 height 15
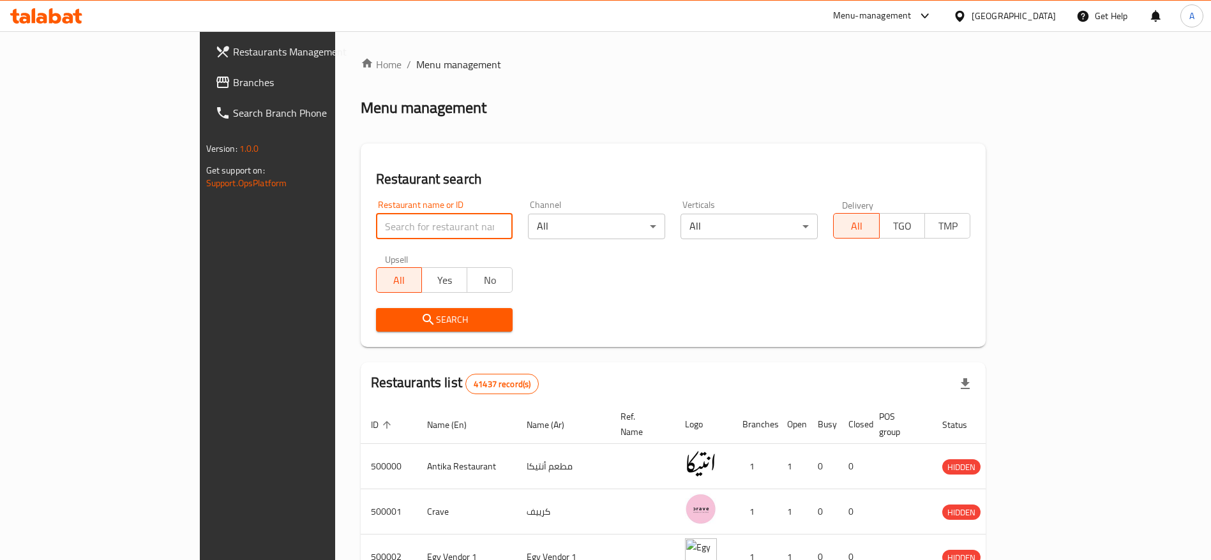
click at [398, 234] on input "search" at bounding box center [444, 227] width 137 height 26
type input "Doctor Box"
click button "Search" at bounding box center [444, 320] width 137 height 24
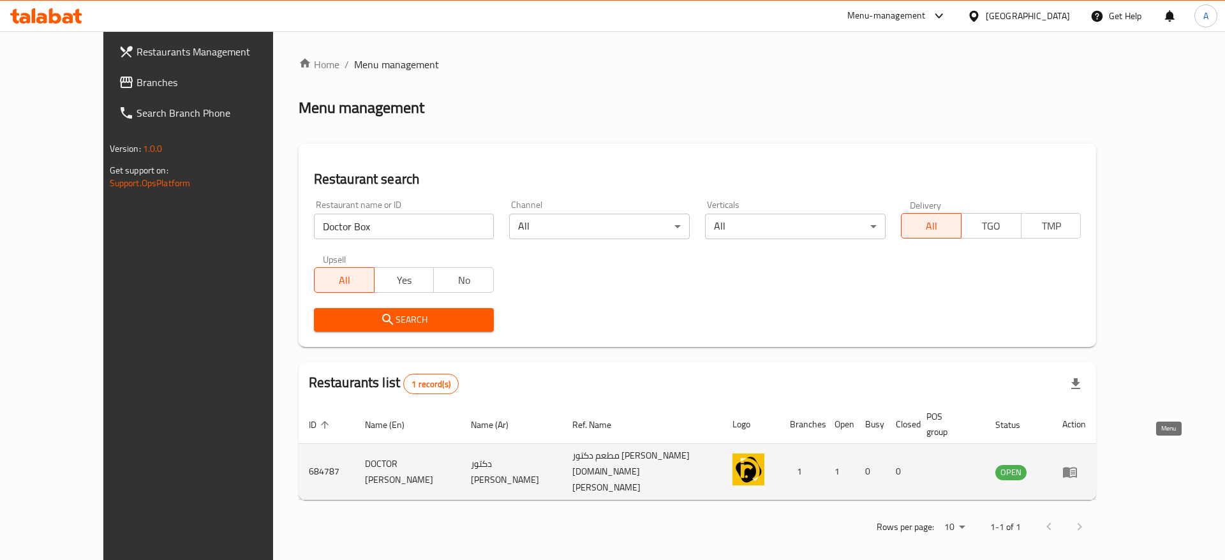
click at [1078, 465] on icon "enhanced table" at bounding box center [1069, 472] width 15 height 15
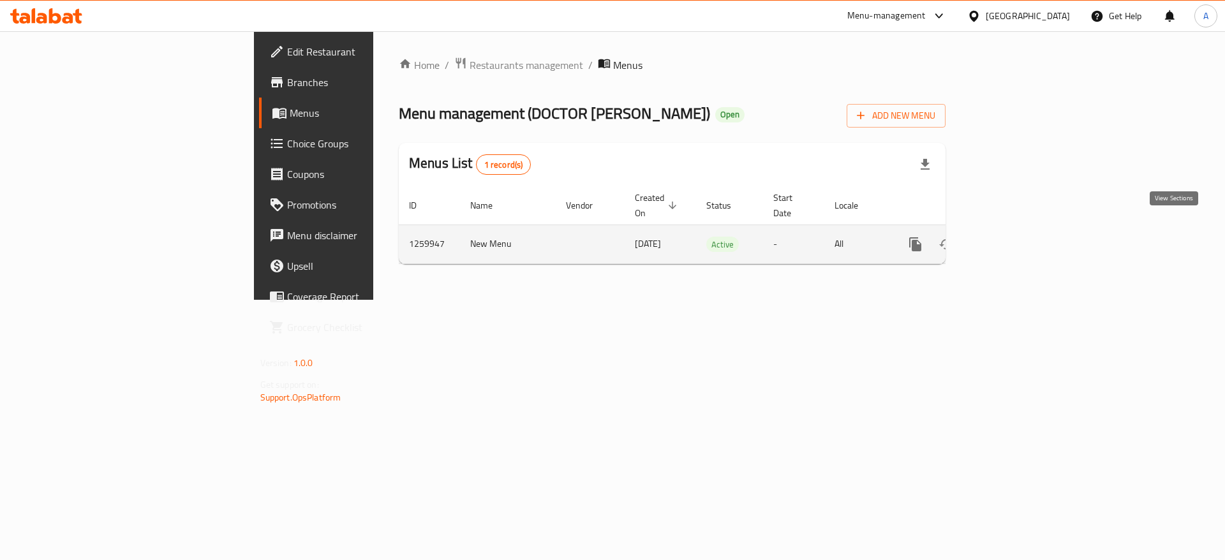
click at [1013, 239] on icon "enhanced table" at bounding box center [1007, 244] width 11 height 11
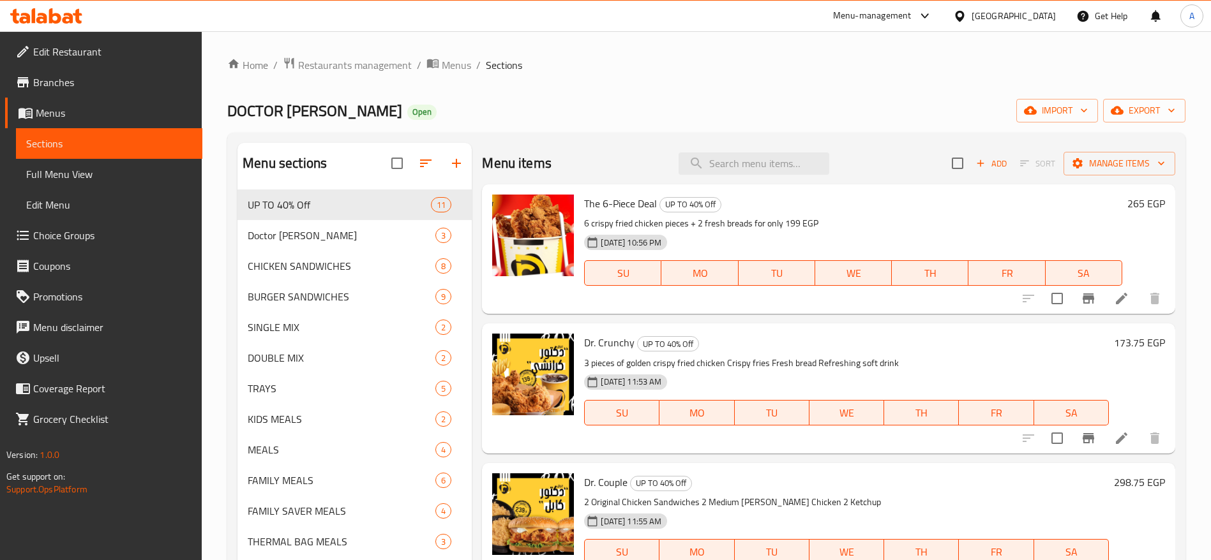
scroll to position [179, 0]
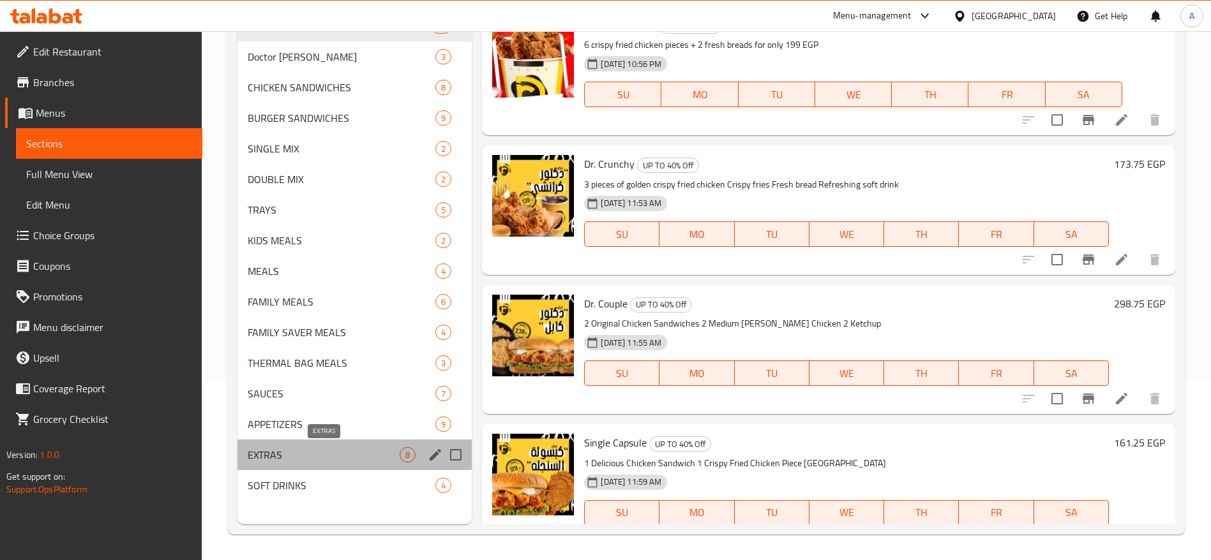
click at [317, 459] on span "EXTRAS" at bounding box center [324, 454] width 152 height 15
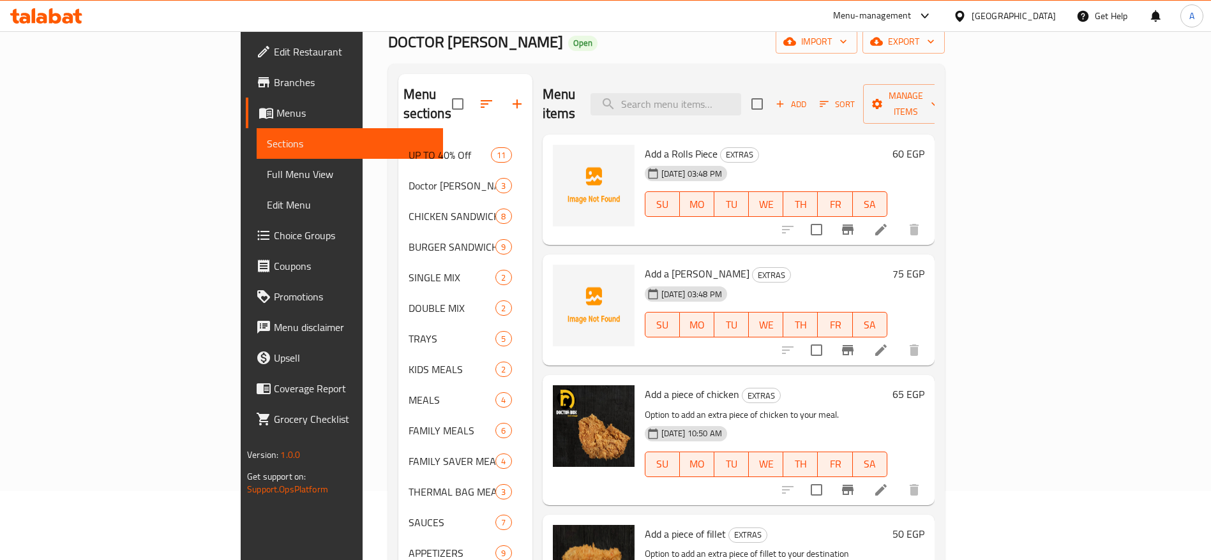
scroll to position [67, 0]
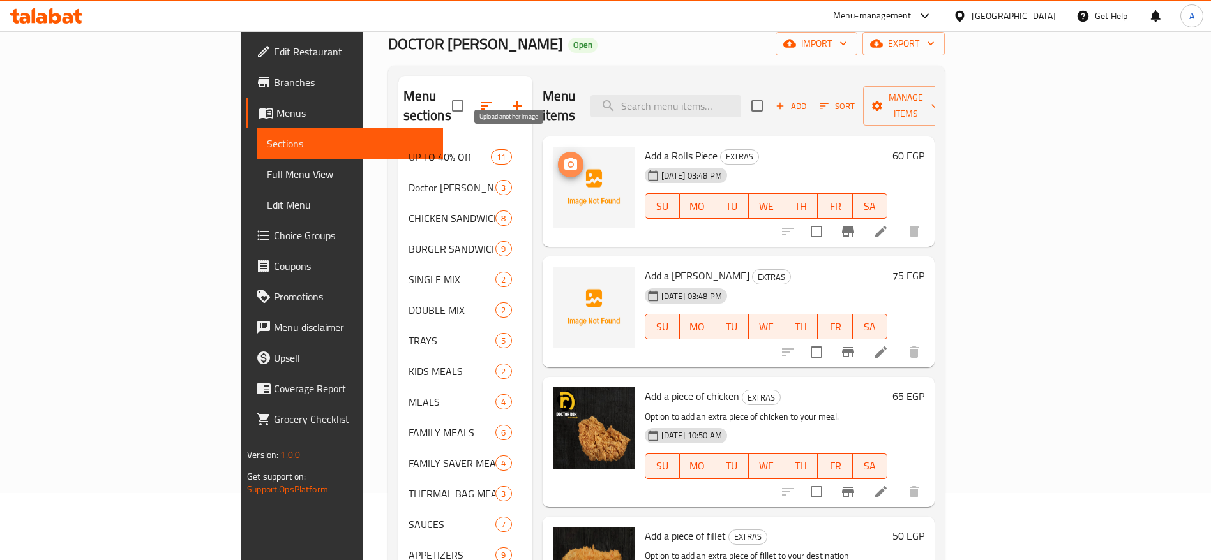
click at [564, 158] on icon "upload picture" at bounding box center [570, 163] width 13 height 11
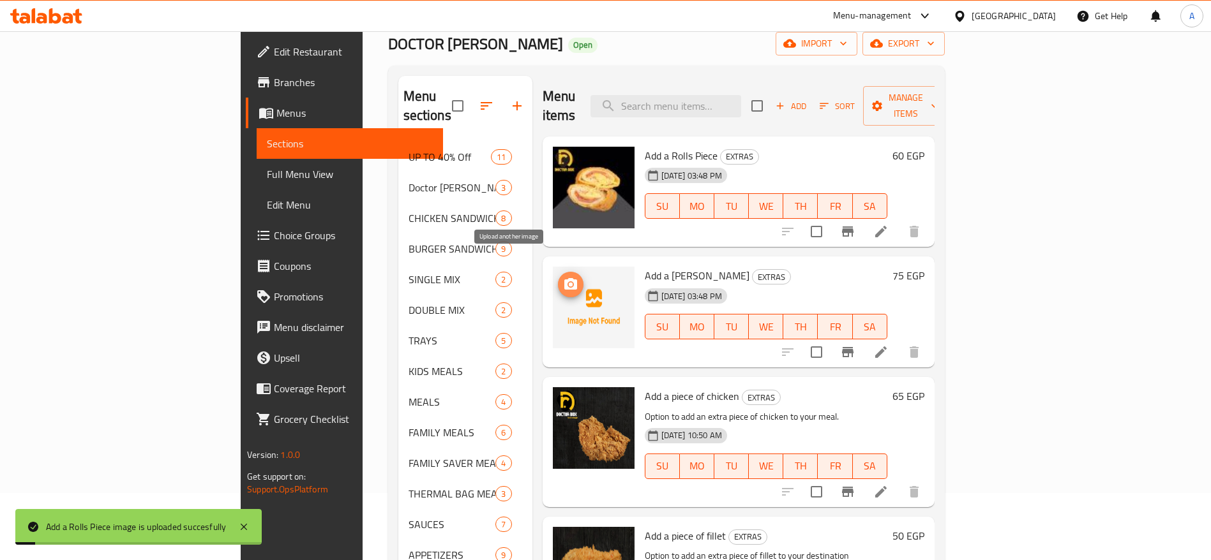
click at [563, 277] on icon "upload picture" at bounding box center [570, 284] width 15 height 15
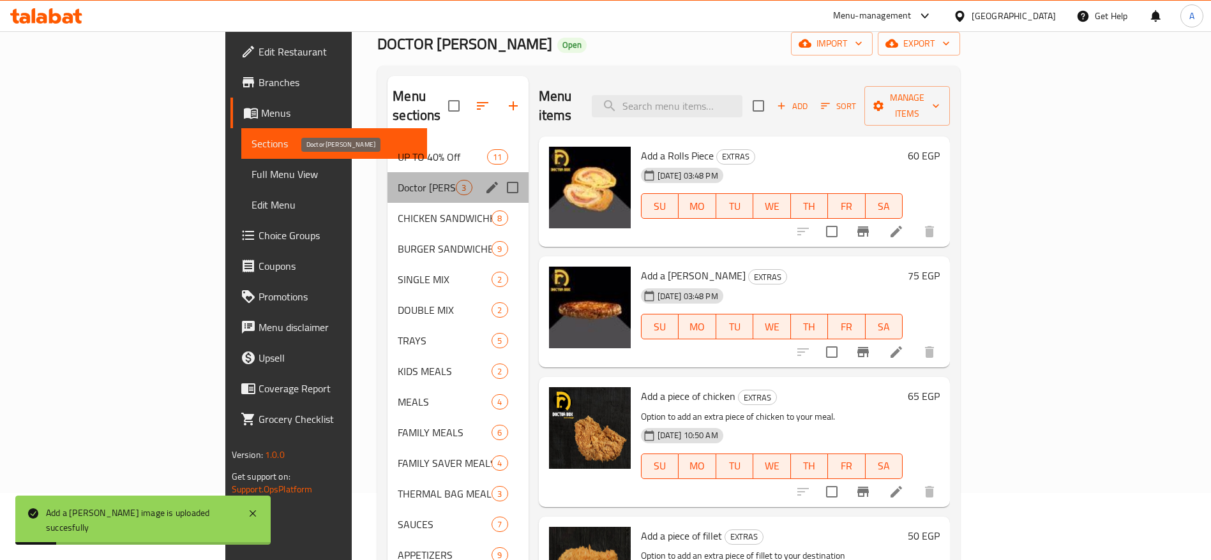
click at [398, 180] on span "Doctor Rolls" at bounding box center [427, 187] width 58 height 15
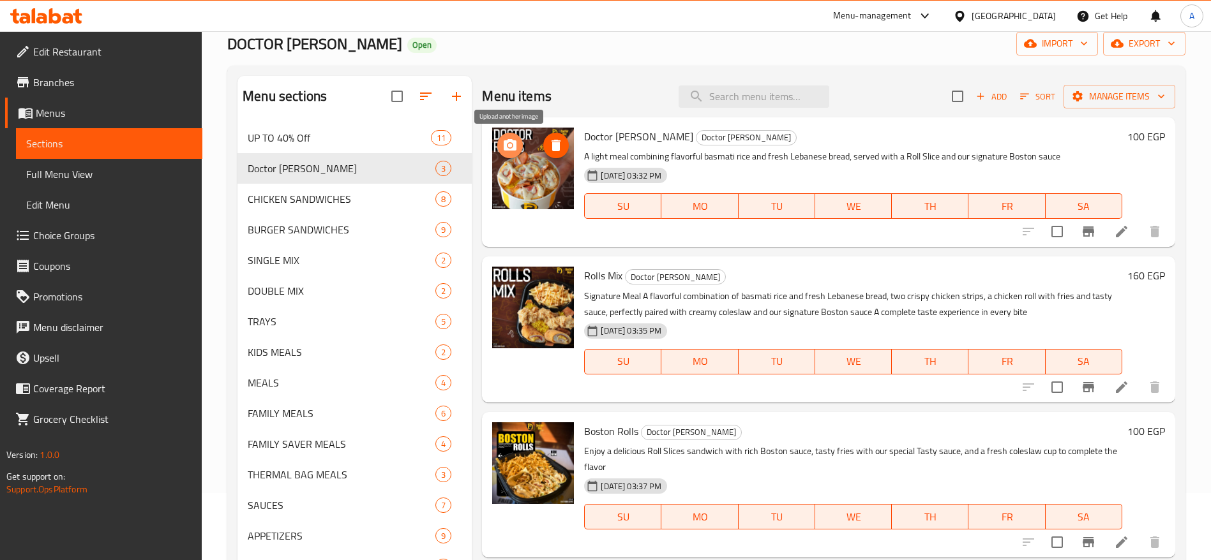
click at [508, 151] on icon "upload picture" at bounding box center [509, 145] width 15 height 15
click at [500, 149] on span "upload picture" at bounding box center [510, 145] width 26 height 15
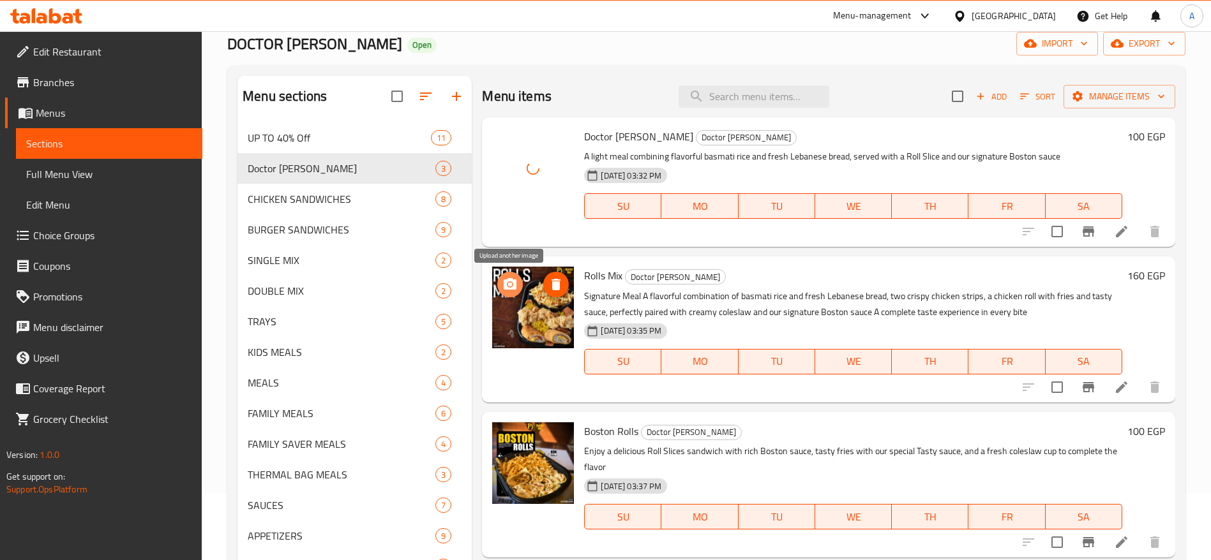
click at [508, 285] on icon "upload picture" at bounding box center [509, 284] width 15 height 15
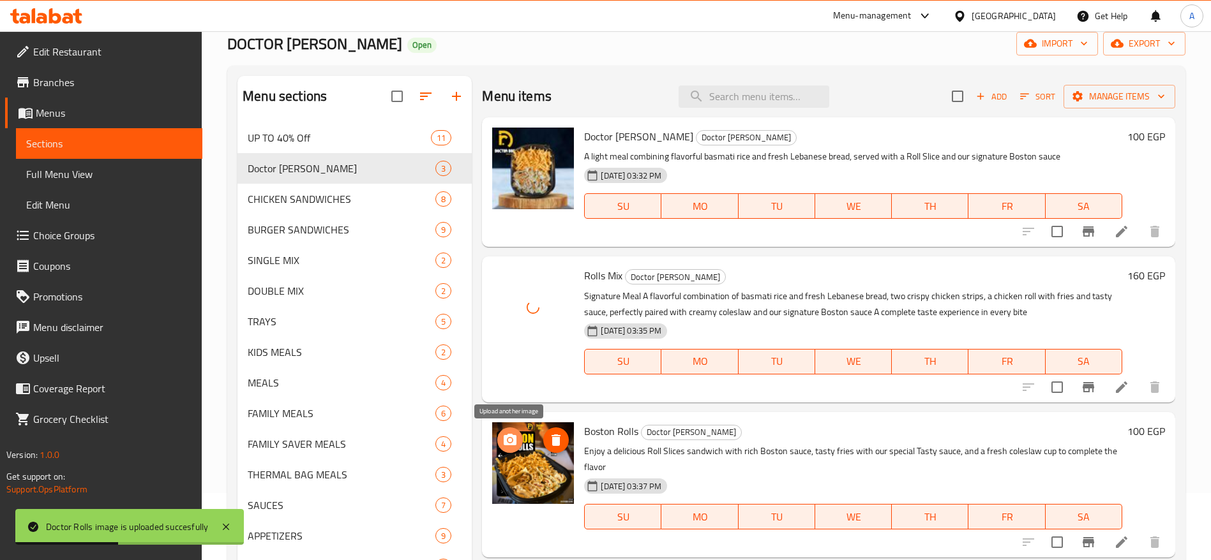
click at [507, 436] on icon "upload picture" at bounding box center [509, 439] width 13 height 11
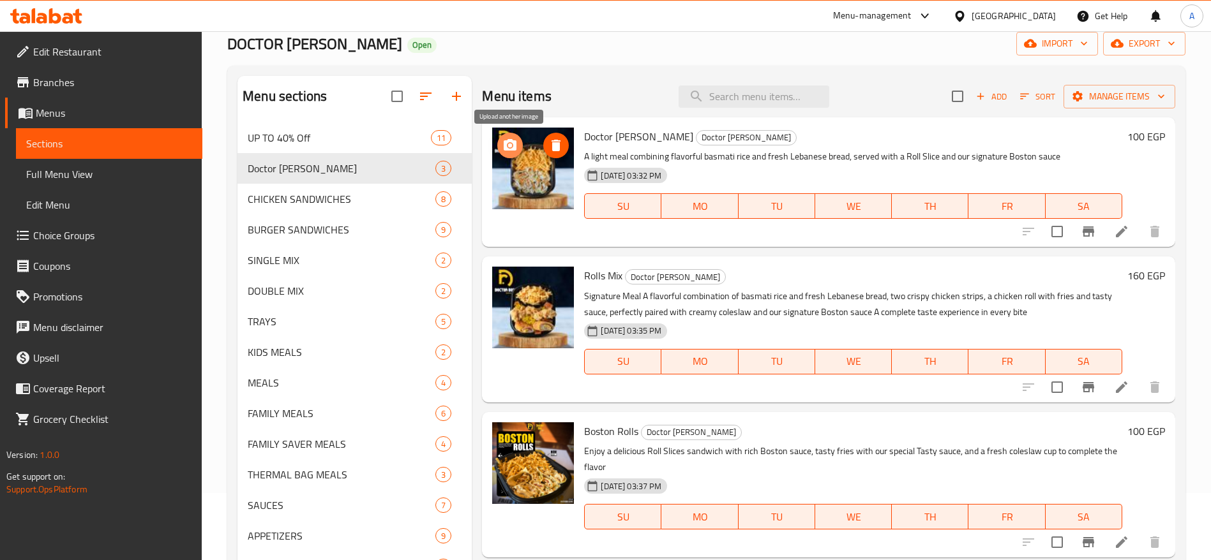
click at [510, 148] on icon "upload picture" at bounding box center [509, 145] width 15 height 15
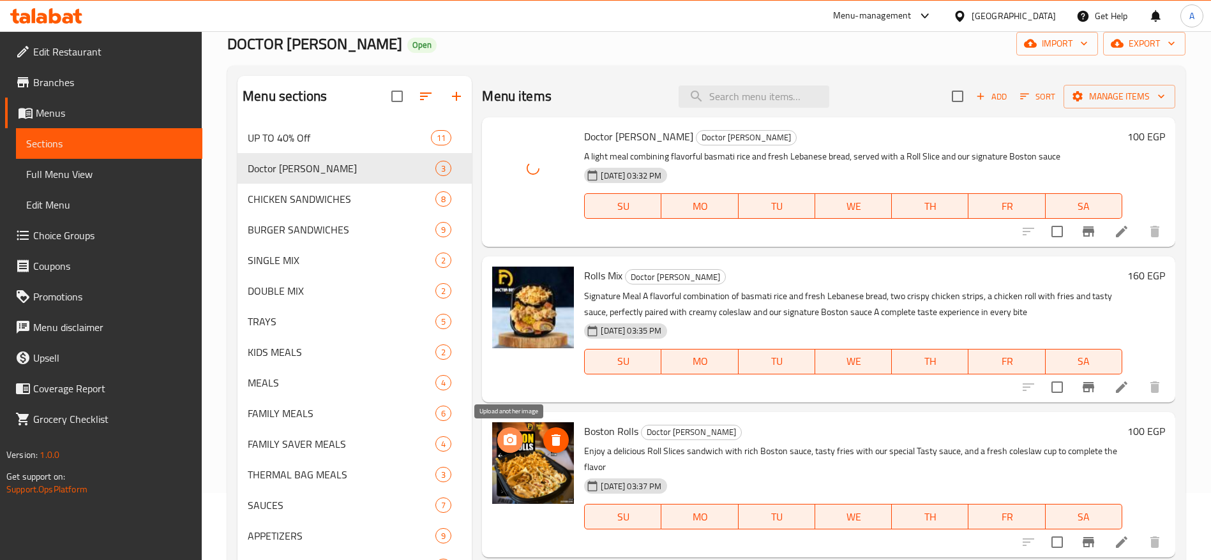
click at [507, 439] on icon "upload picture" at bounding box center [509, 440] width 15 height 15
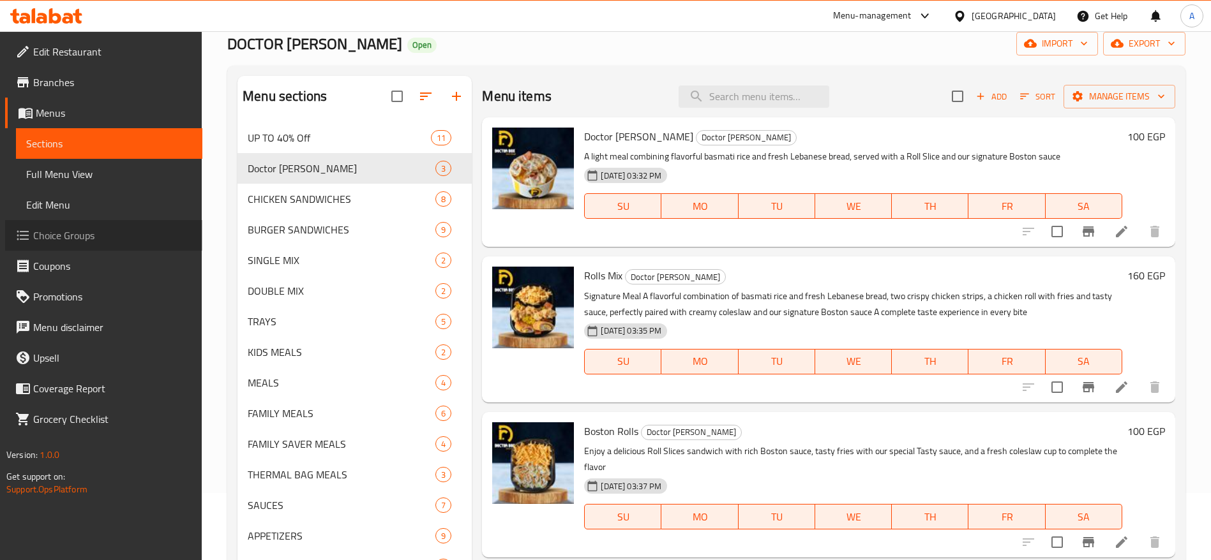
click at [89, 235] on span "Choice Groups" at bounding box center [112, 235] width 159 height 15
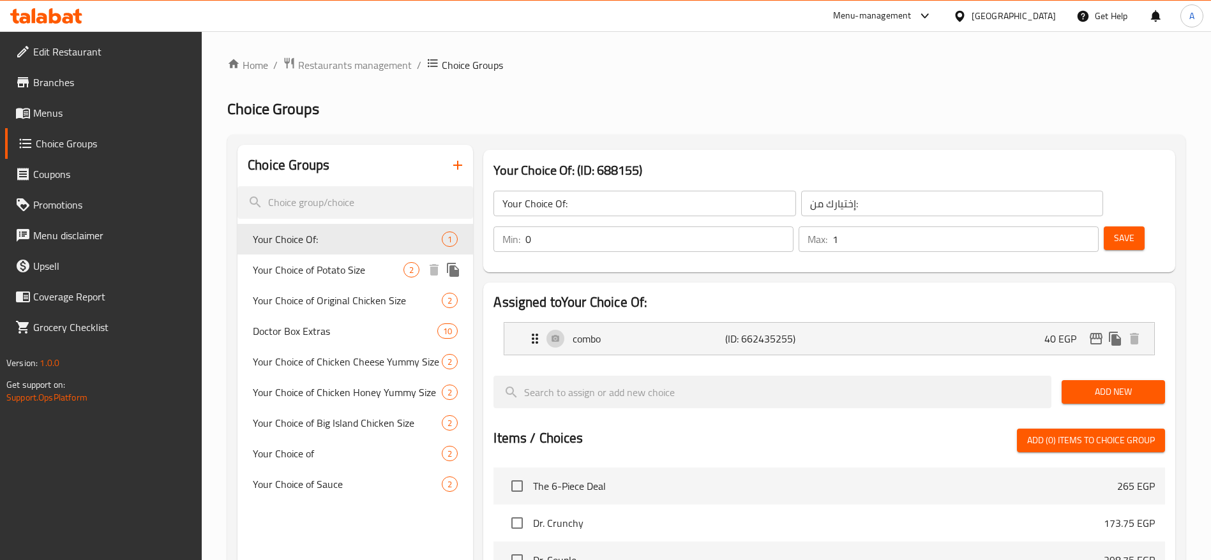
click at [342, 270] on span "Your Choice of Potato Size" at bounding box center [328, 269] width 151 height 15
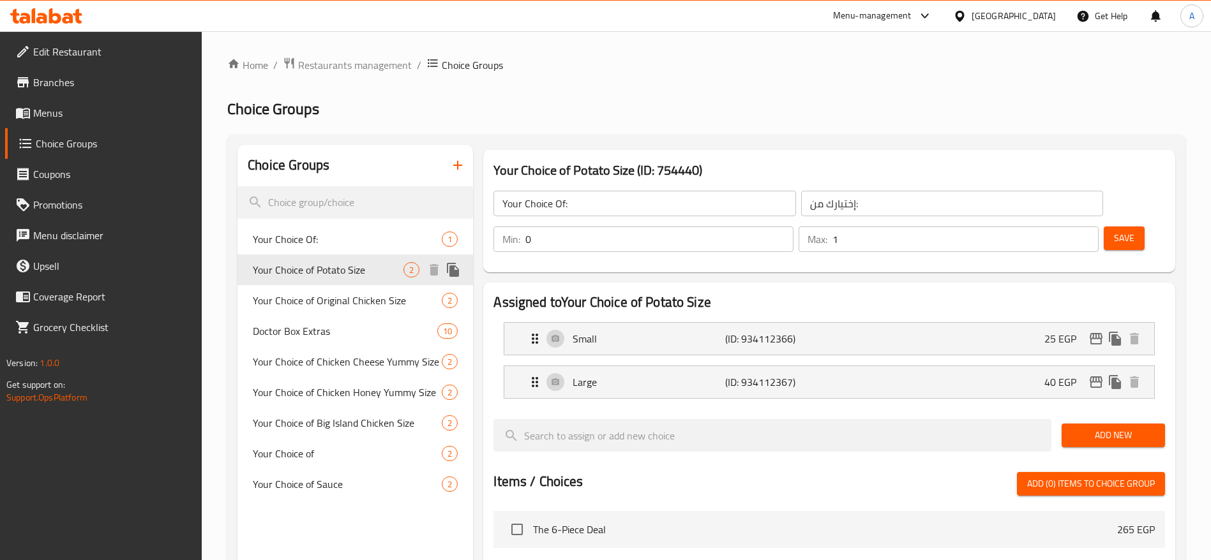
type input "Your Choice of Potato Size"
type input "اختيارك من حجم البطاطس"
type input "1"
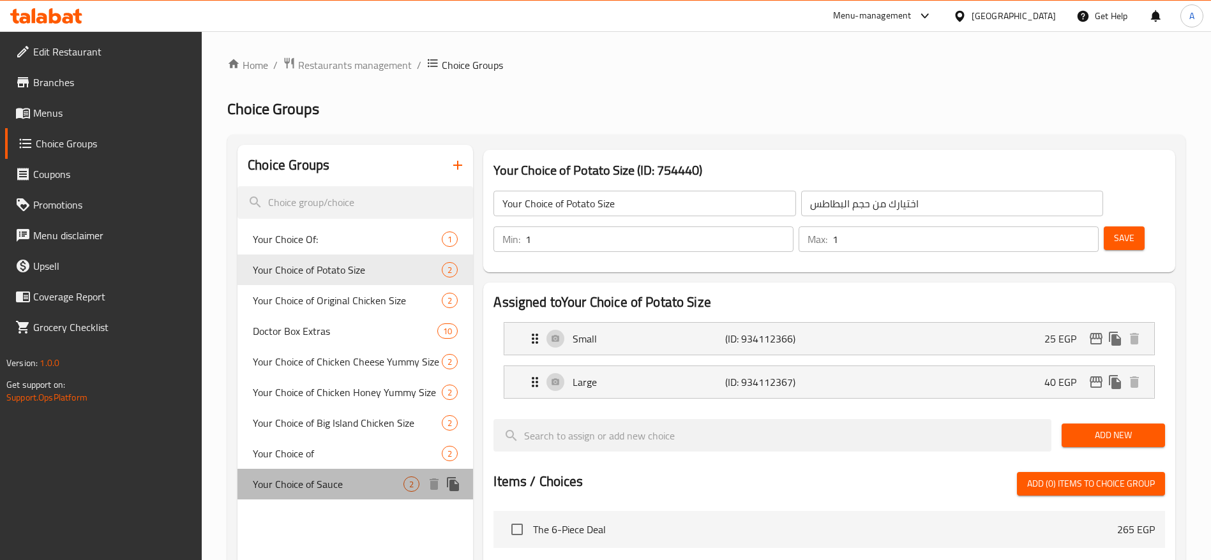
click at [309, 481] on span "Your Choice of Sauce" at bounding box center [328, 484] width 151 height 15
type input "Your Choice of Sauce"
type input "اختيارك من الصوص"
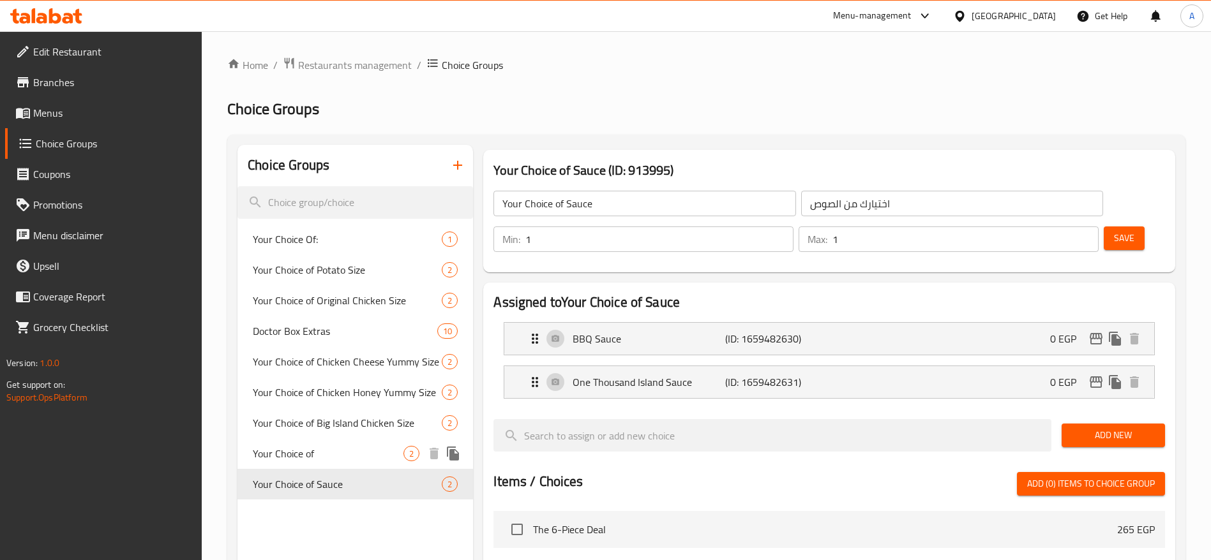
click at [321, 454] on span "Your Choice of" at bounding box center [328, 453] width 151 height 15
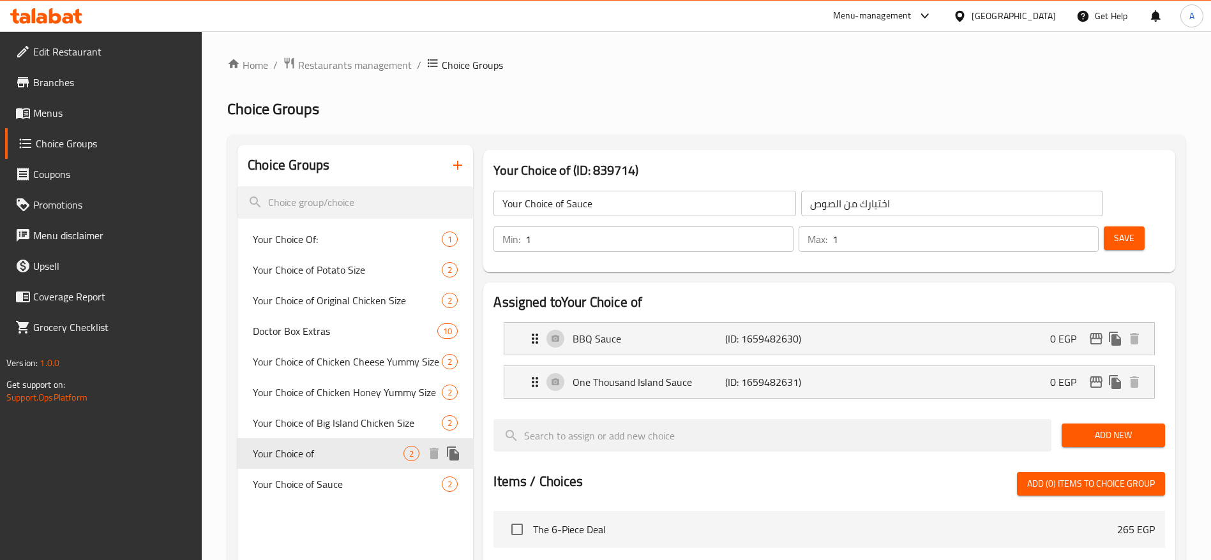
type input "Your Choice of"
type input "اختيارك من"
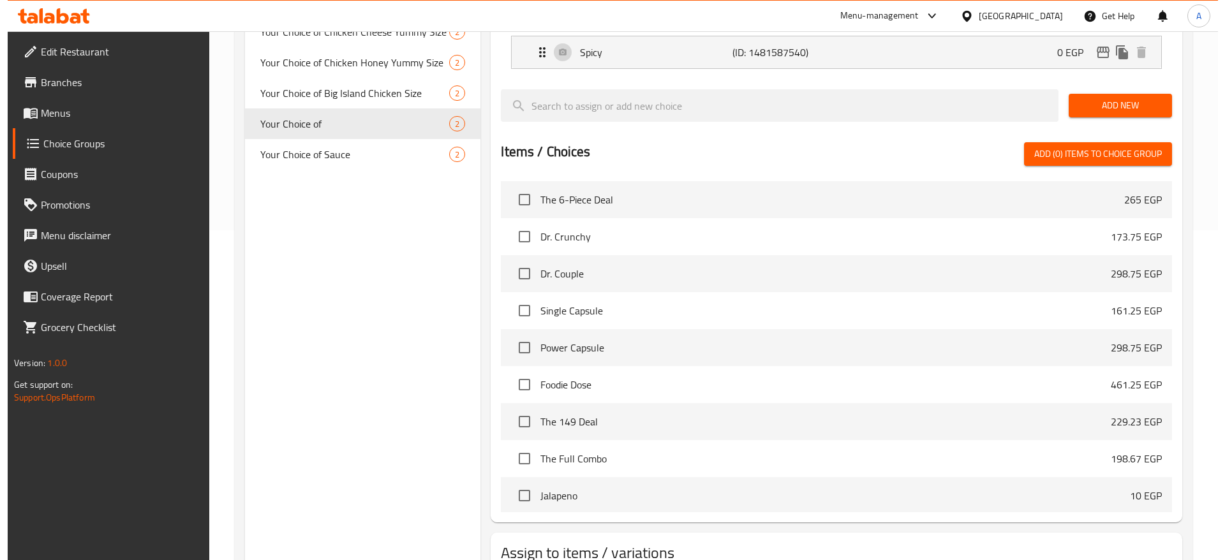
scroll to position [387, 0]
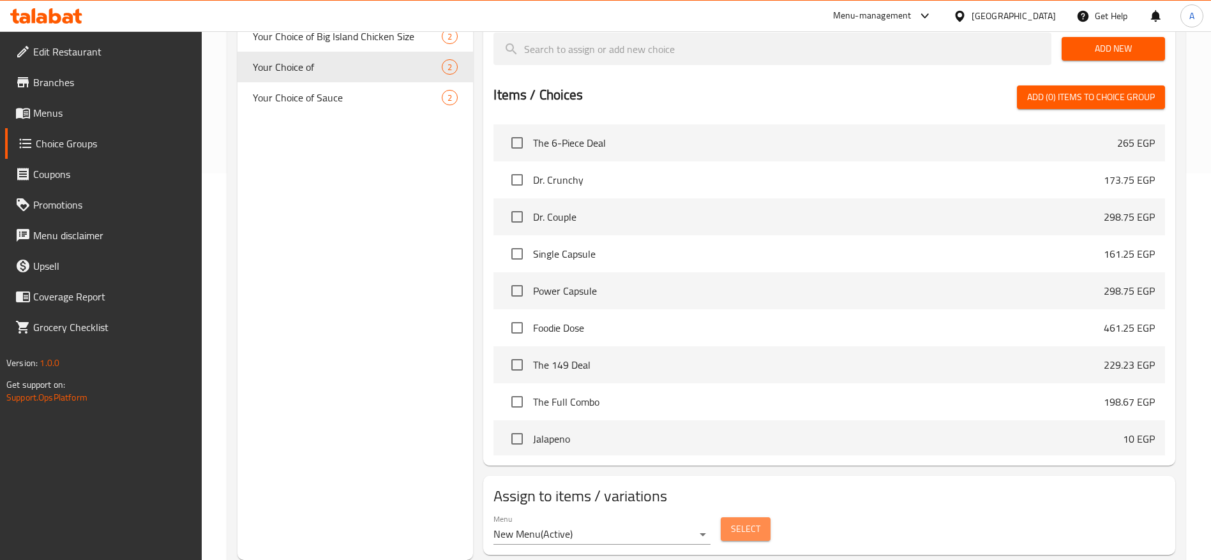
click at [754, 521] on span "Select" at bounding box center [745, 529] width 29 height 16
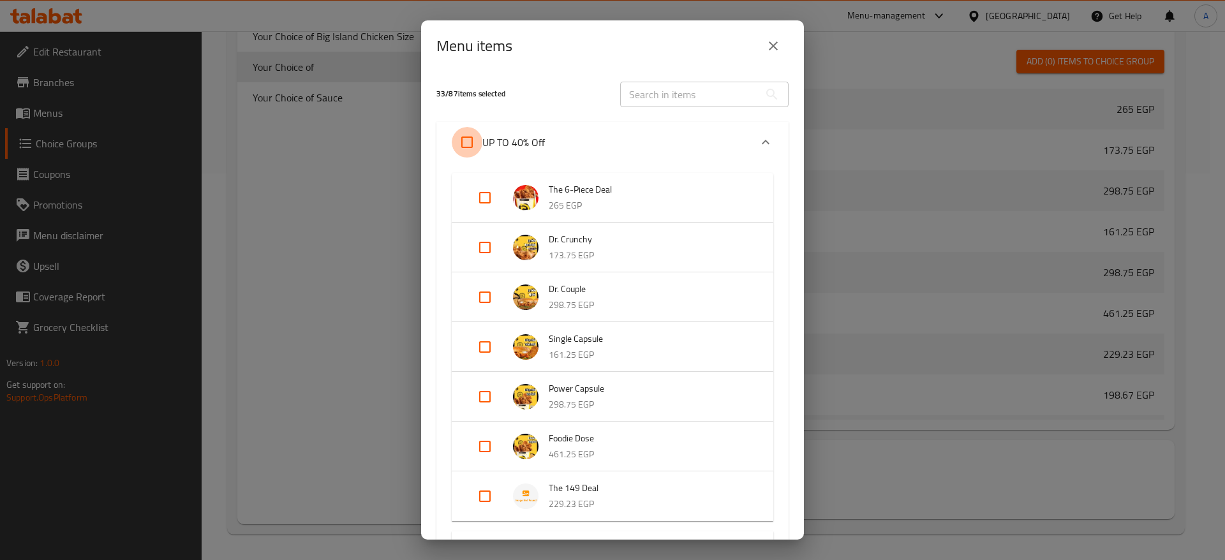
click at [468, 142] on input "Expand" at bounding box center [467, 142] width 31 height 31
checkbox input "true"
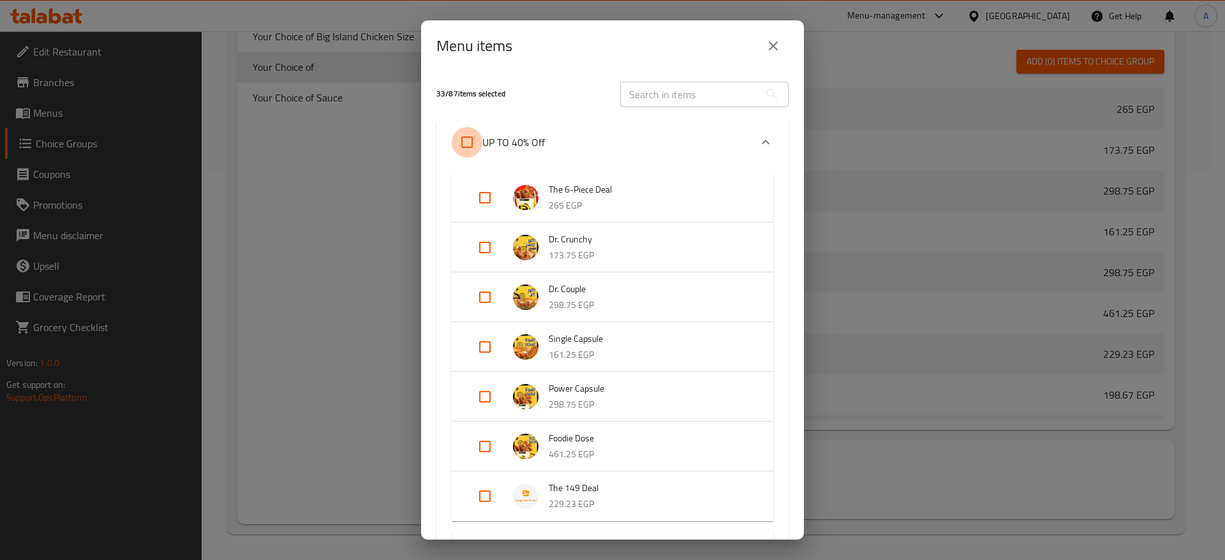
checkbox input "true"
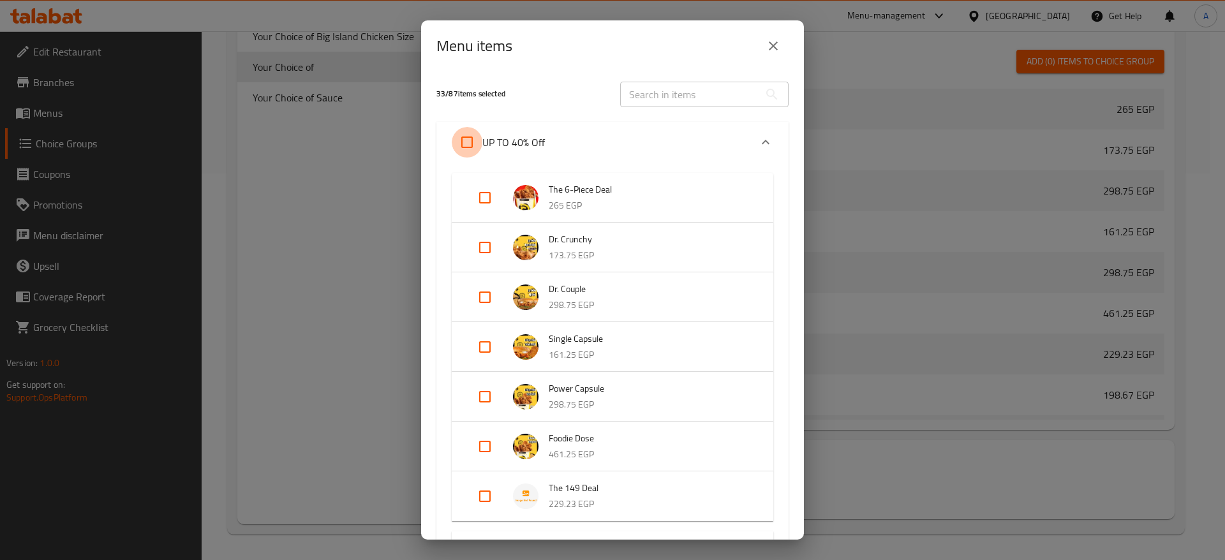
checkbox input "true"
click at [758, 138] on icon "Expand" at bounding box center [765, 142] width 15 height 15
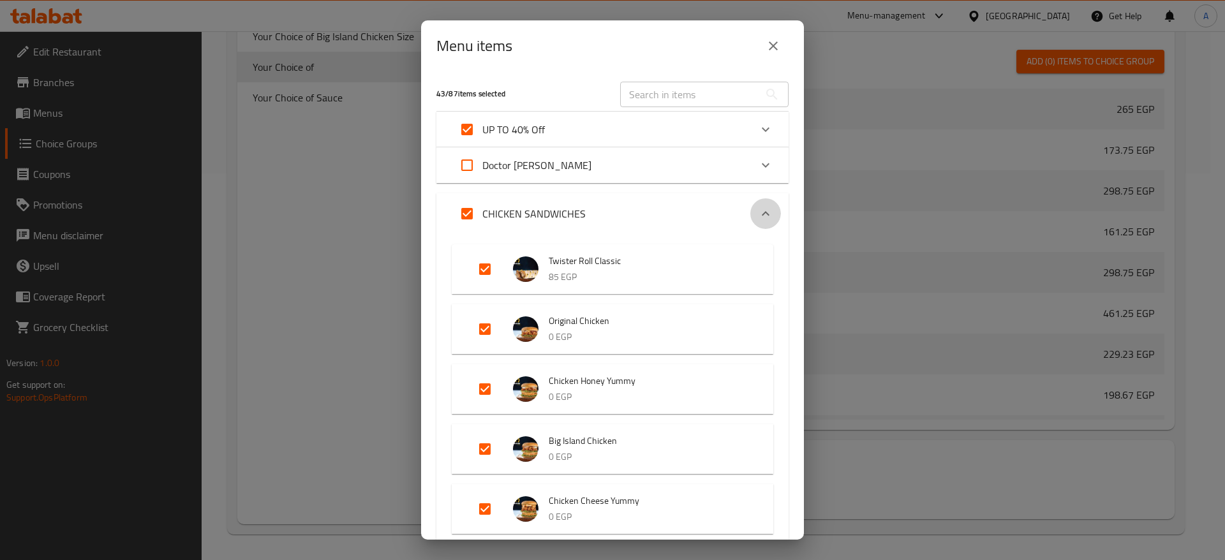
click at [758, 211] on icon "Expand" at bounding box center [765, 213] width 15 height 15
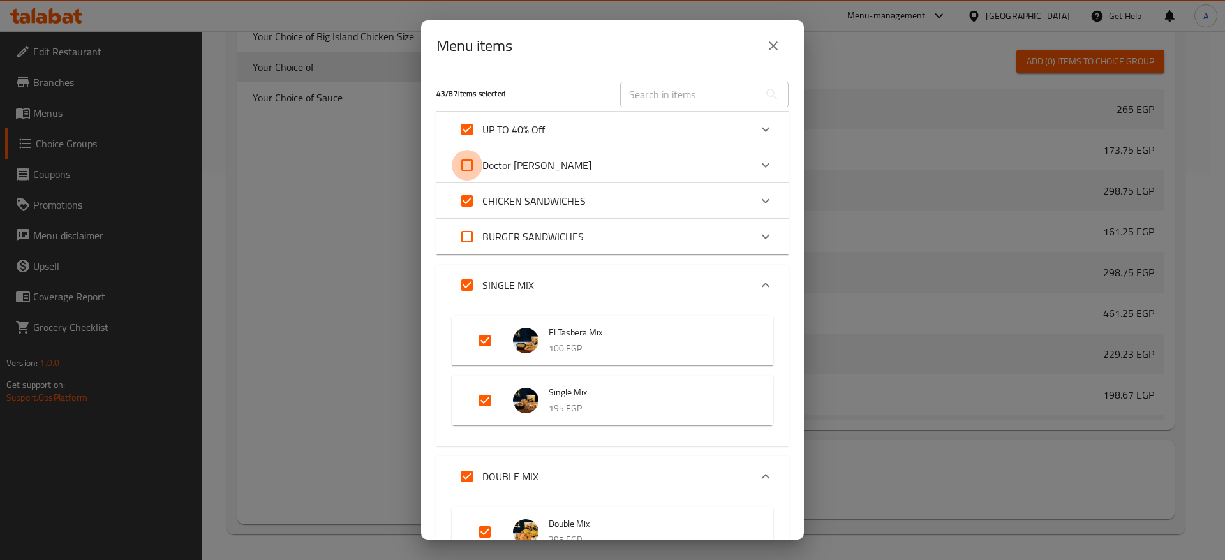
click at [470, 167] on input "Expand" at bounding box center [467, 165] width 31 height 31
checkbox input "true"
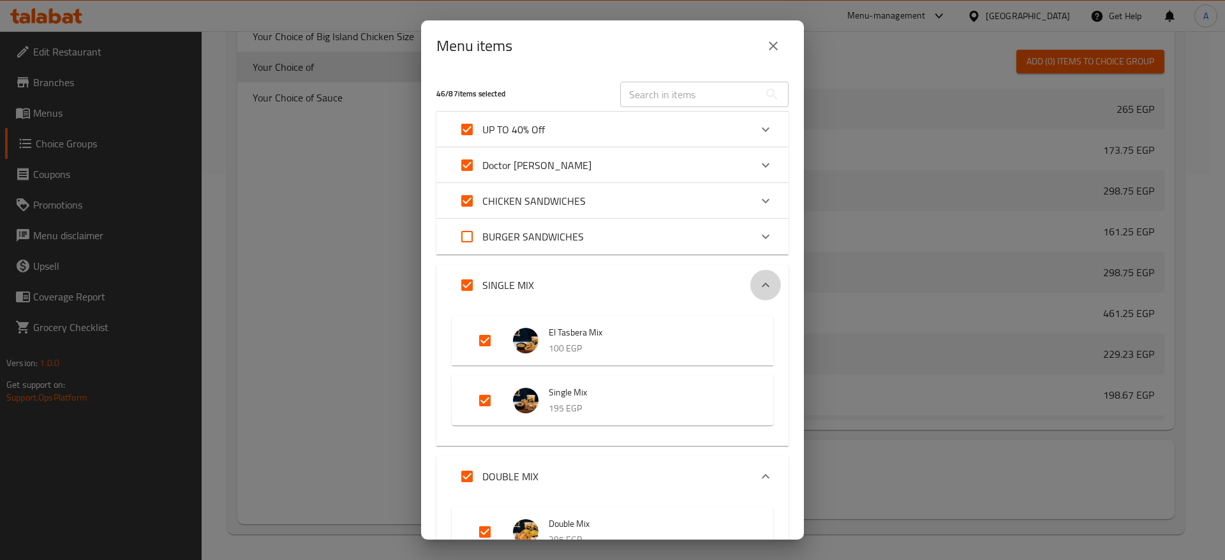
click at [758, 278] on icon "Expand" at bounding box center [765, 285] width 15 height 15
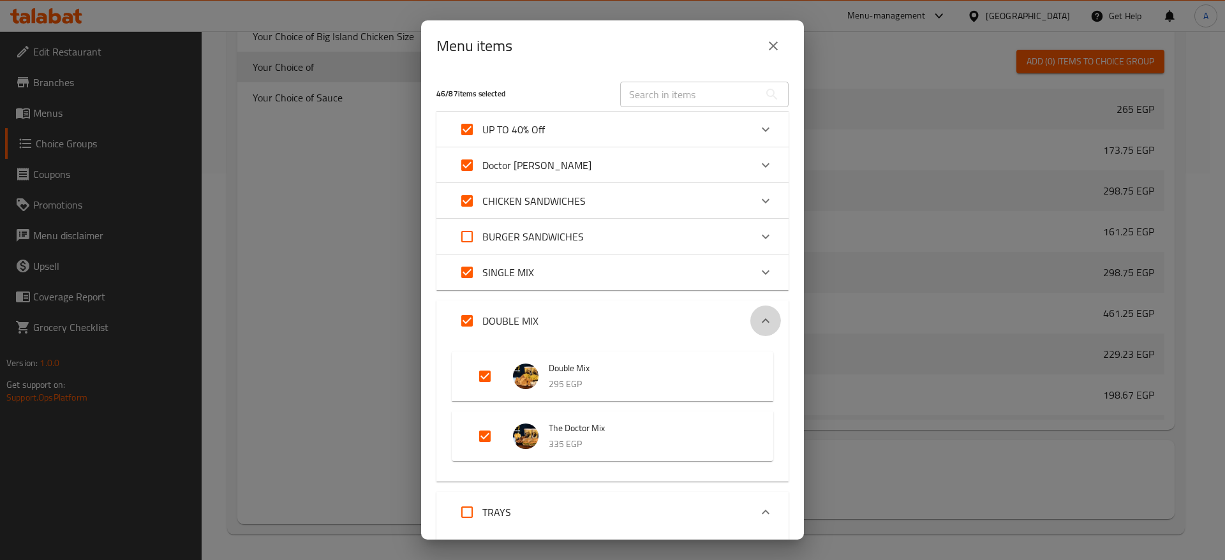
click at [758, 313] on icon "Expand" at bounding box center [765, 320] width 15 height 15
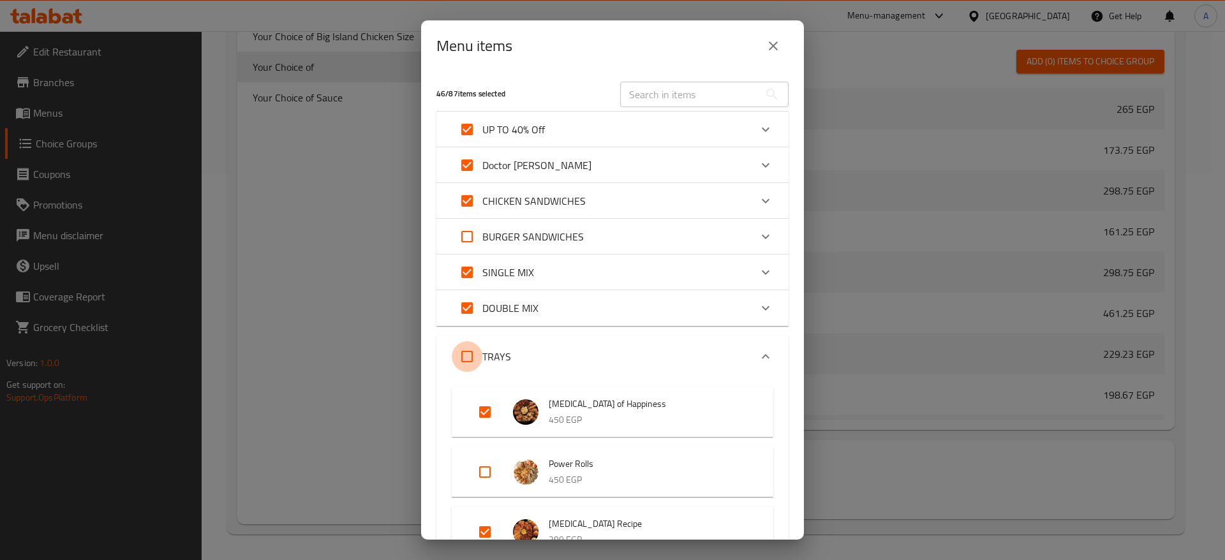
click at [468, 352] on input "Expand" at bounding box center [467, 356] width 31 height 31
checkbox input "true"
click at [762, 358] on icon "Expand" at bounding box center [766, 356] width 8 height 4
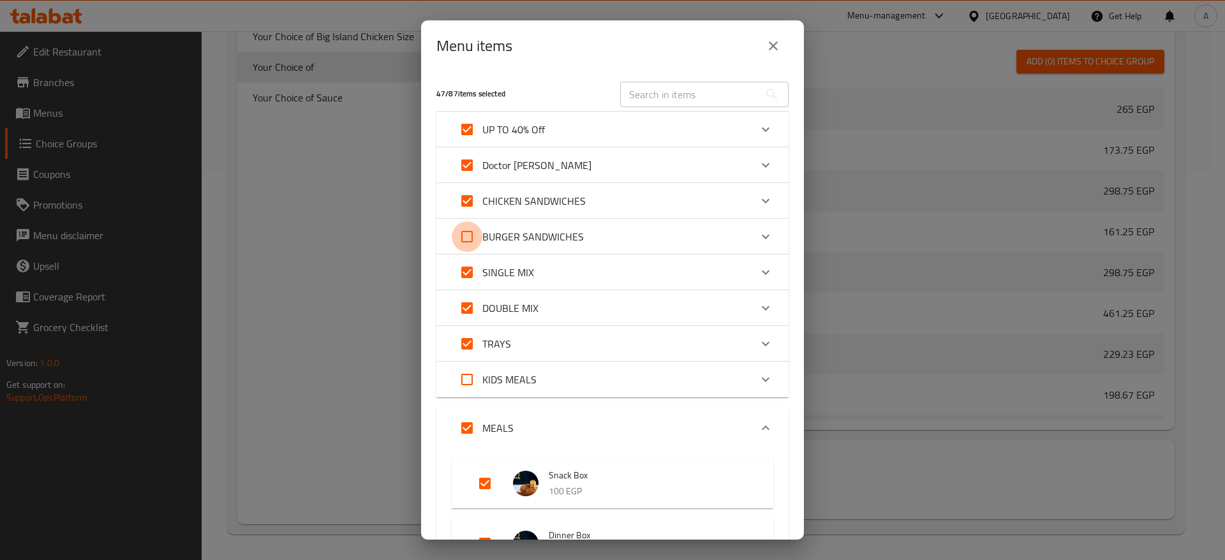
click at [464, 237] on input "Expand" at bounding box center [467, 236] width 31 height 31
checkbox input "true"
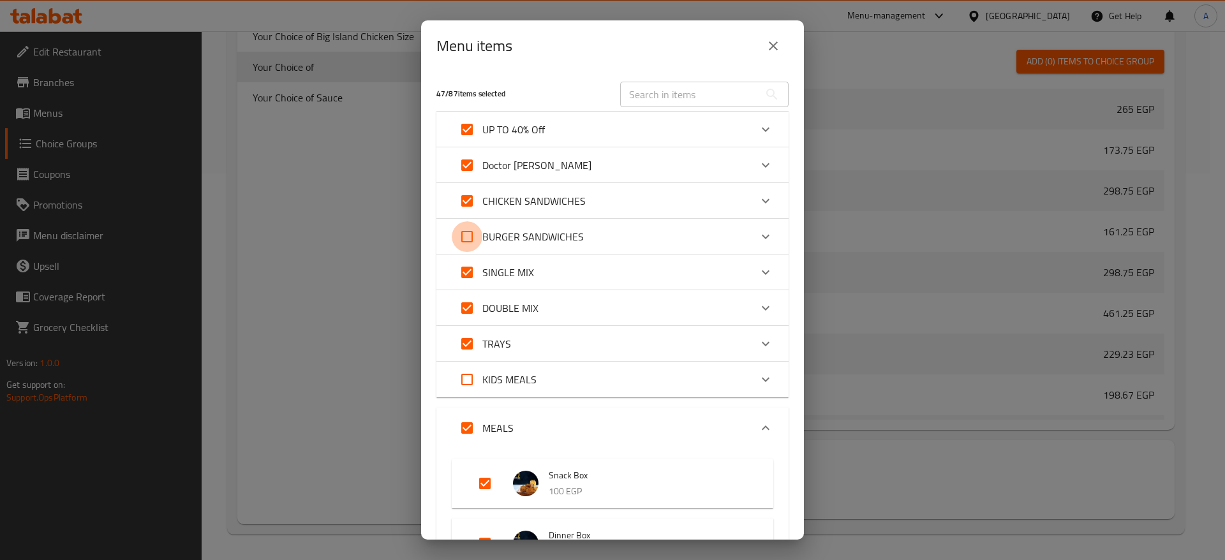
checkbox input "true"
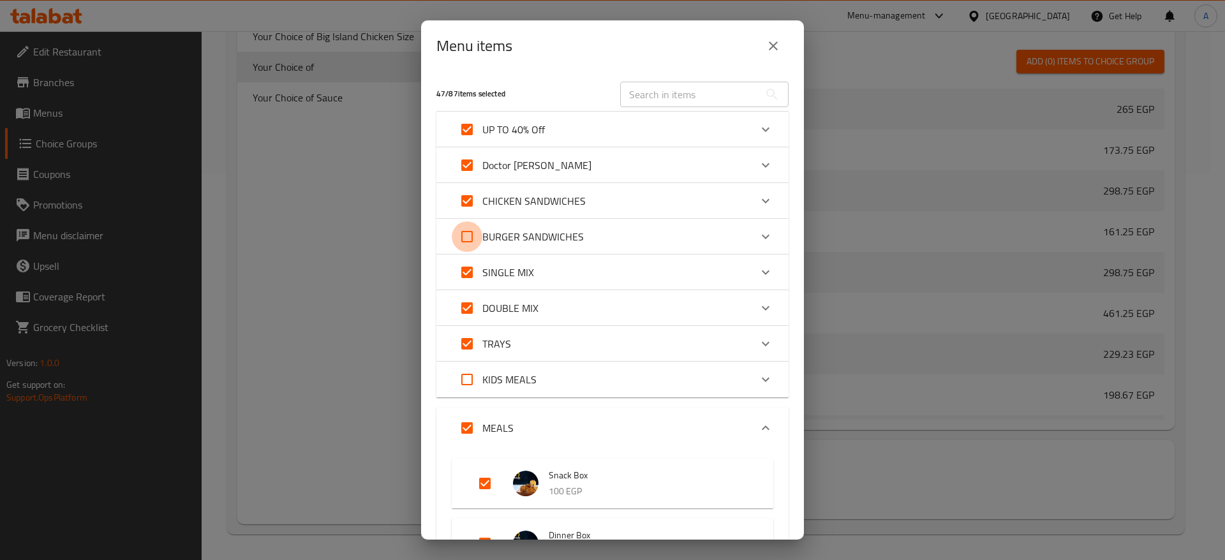
checkbox input "true"
click at [469, 380] on input "Expand" at bounding box center [467, 379] width 31 height 31
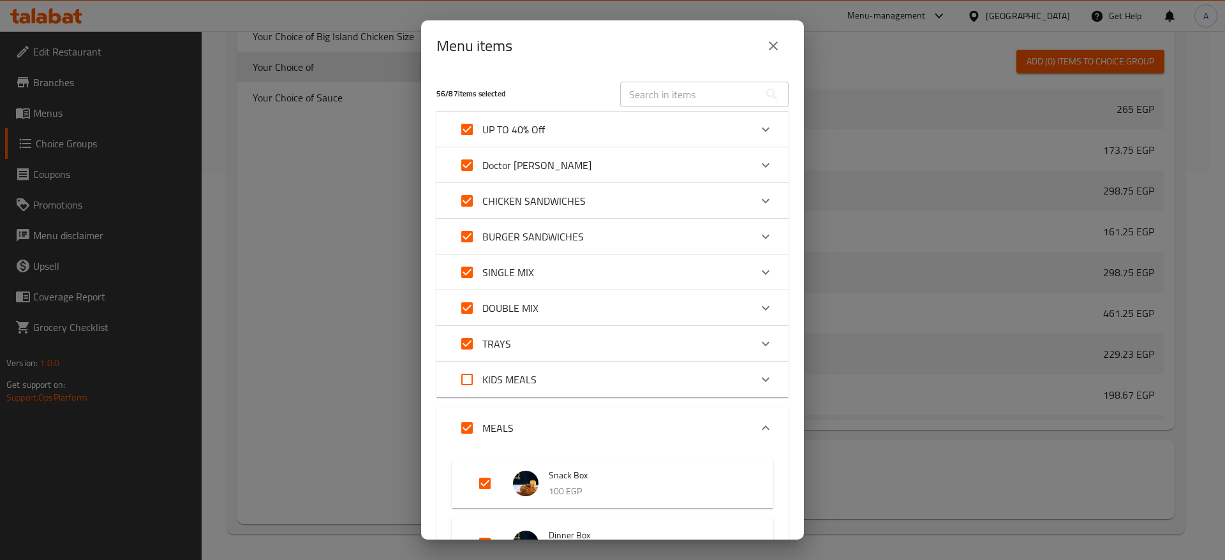
checkbox input "true"
click at [758, 421] on icon "Expand" at bounding box center [765, 428] width 15 height 15
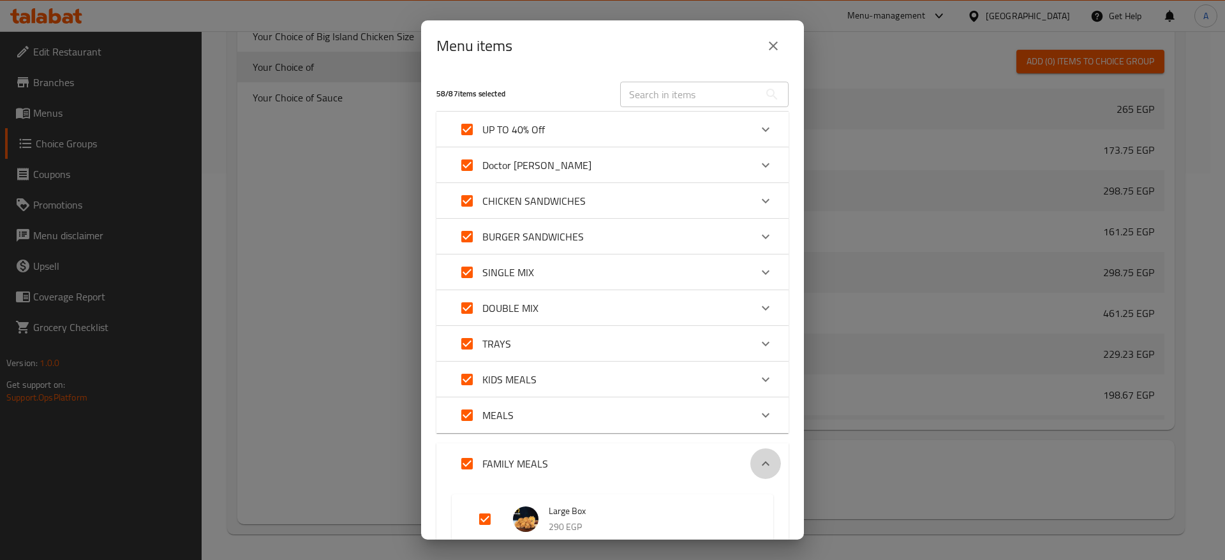
click at [758, 461] on icon "Expand" at bounding box center [765, 463] width 15 height 15
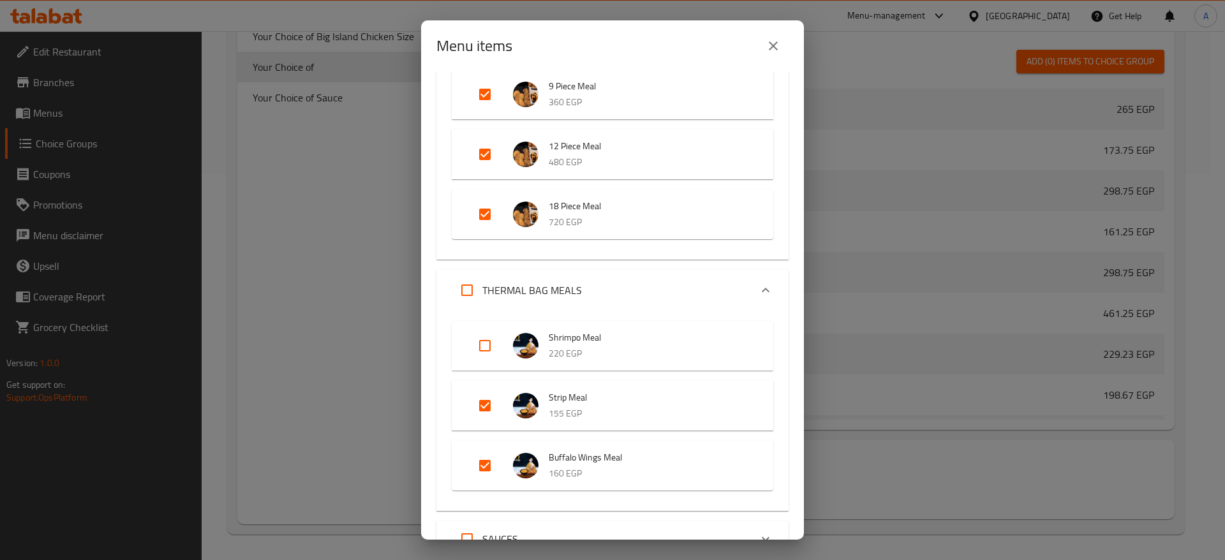
scroll to position [734, 0]
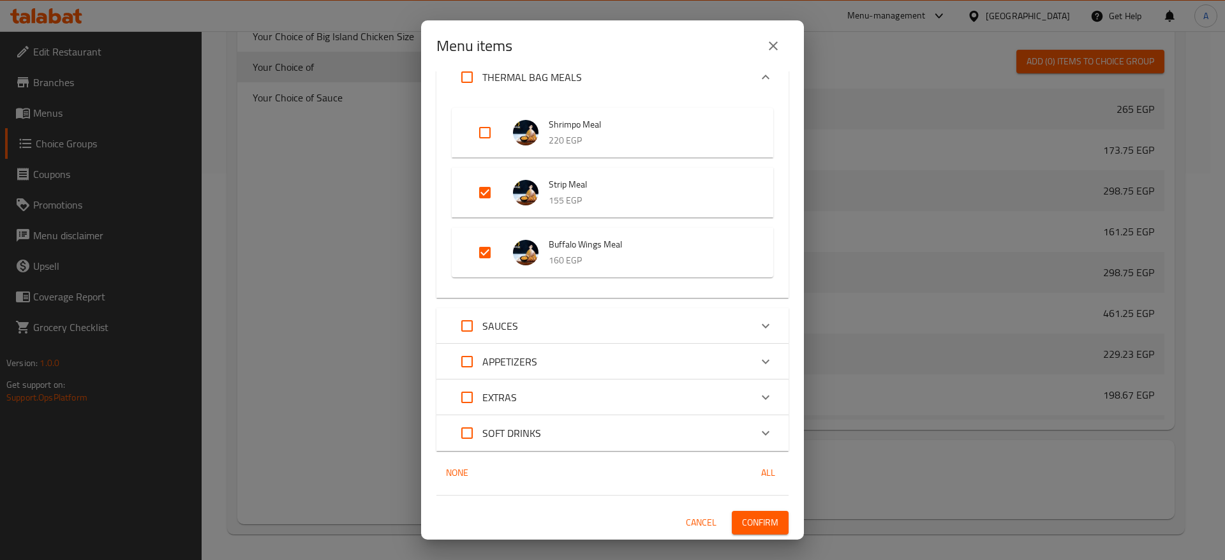
click at [805, 462] on div "Menu items 58 / 87 items selected ​ UP TO 40% Off The 6-Piece Deal 265 EGP Dr. …" at bounding box center [612, 280] width 1225 height 560
click at [758, 366] on icon "Expand" at bounding box center [765, 361] width 15 height 15
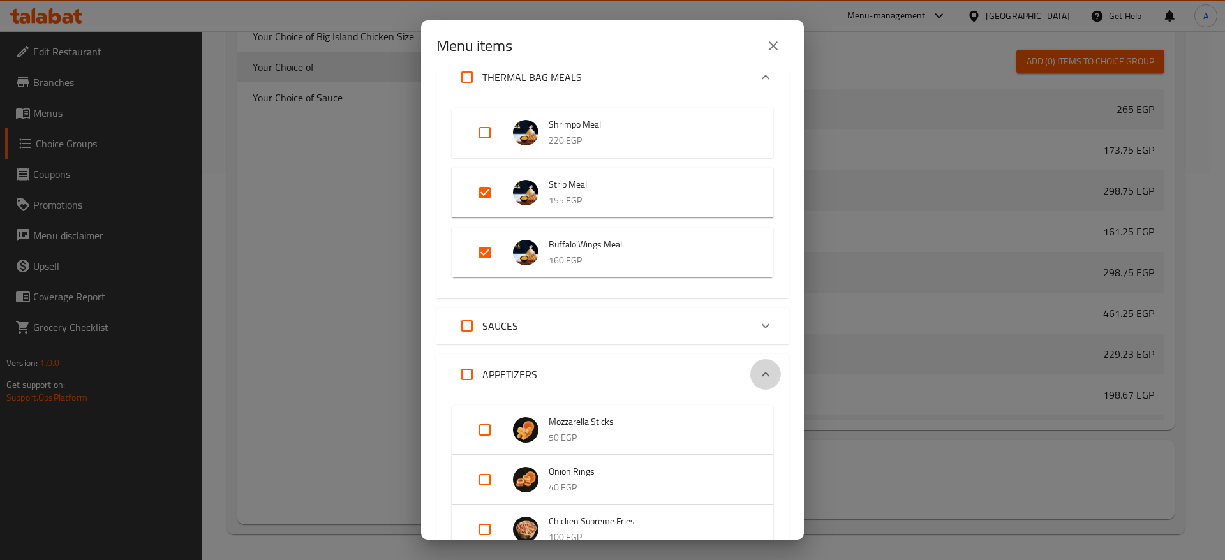
click at [758, 375] on icon "Expand" at bounding box center [765, 374] width 15 height 15
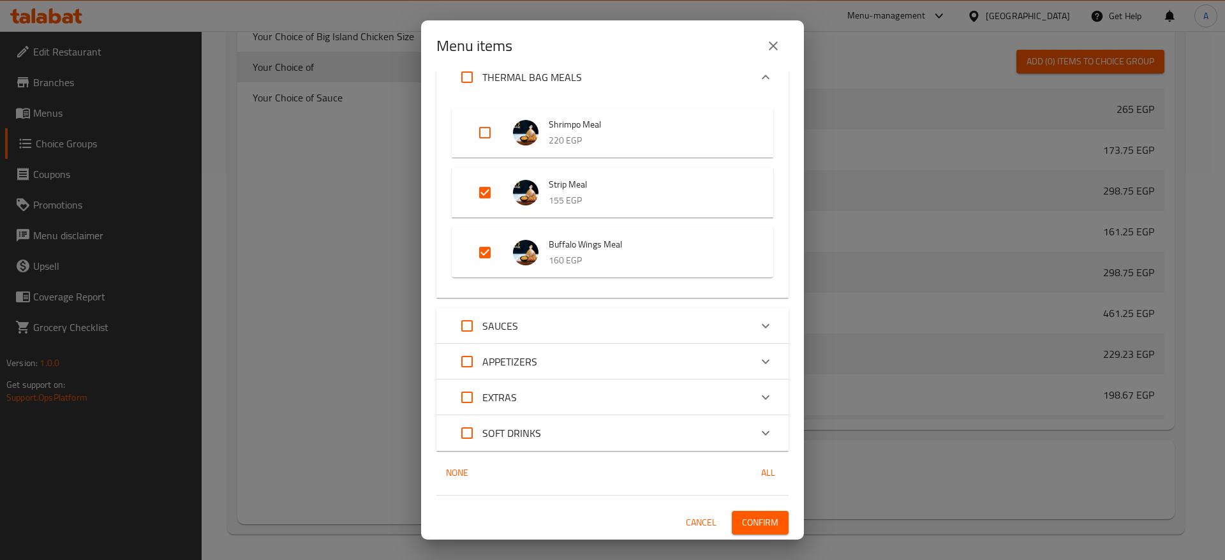
drag, startPoint x: 808, startPoint y: 405, endPoint x: 806, endPoint y: 324, distance: 81.1
click at [806, 324] on div "Menu items 58 / 87 items selected ​ UP TO 40% Off The 6-Piece Deal 265 EGP Dr. …" at bounding box center [612, 280] width 1225 height 560
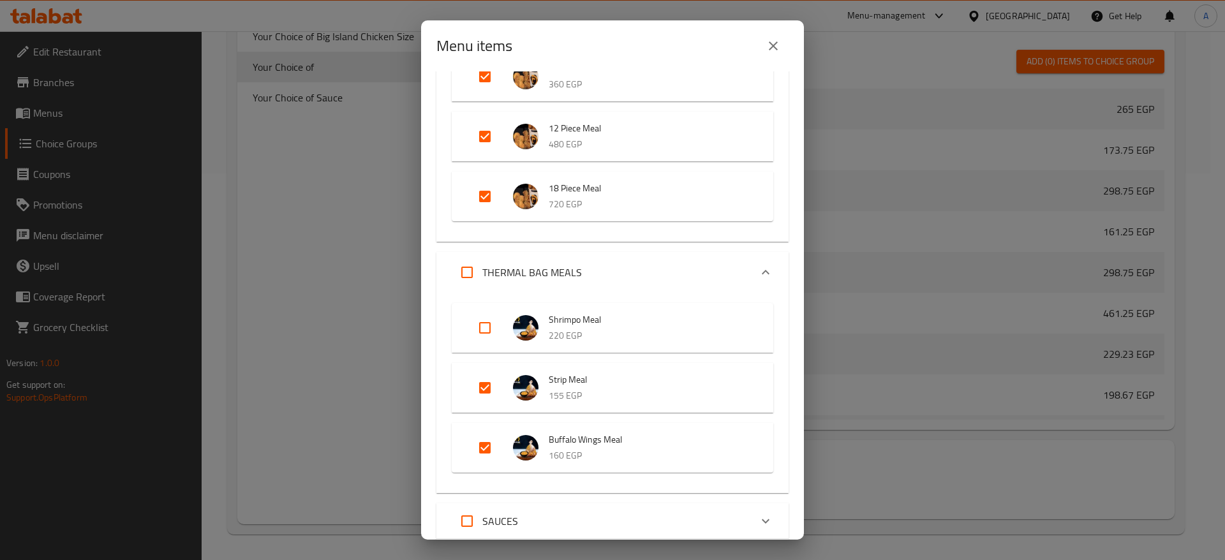
scroll to position [535, 0]
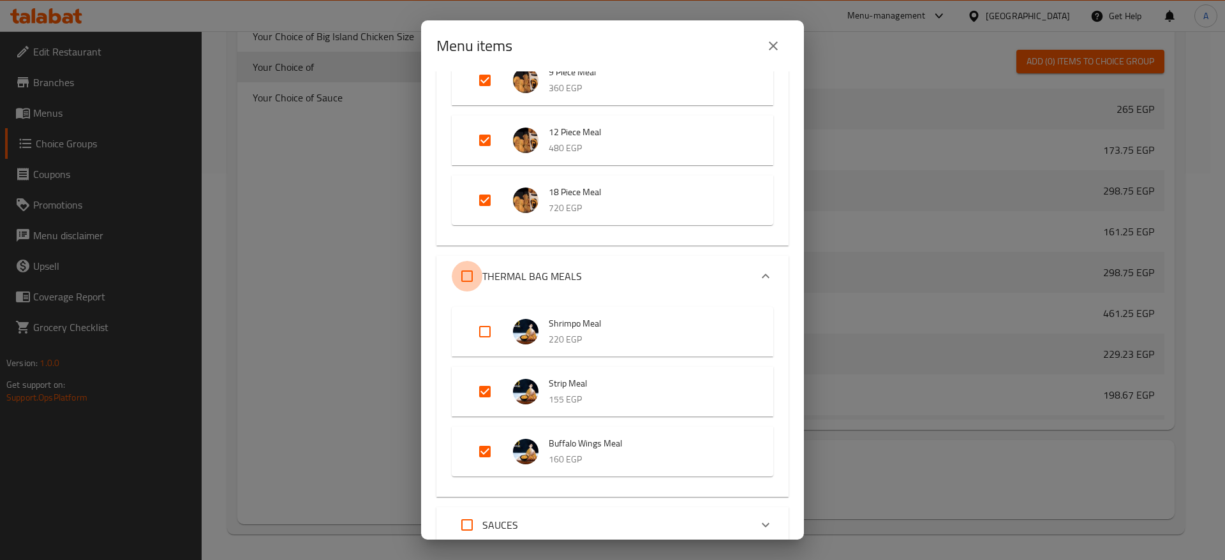
click at [468, 273] on input "Expand" at bounding box center [467, 276] width 31 height 31
checkbox input "true"
click at [758, 278] on icon "Expand" at bounding box center [765, 276] width 15 height 15
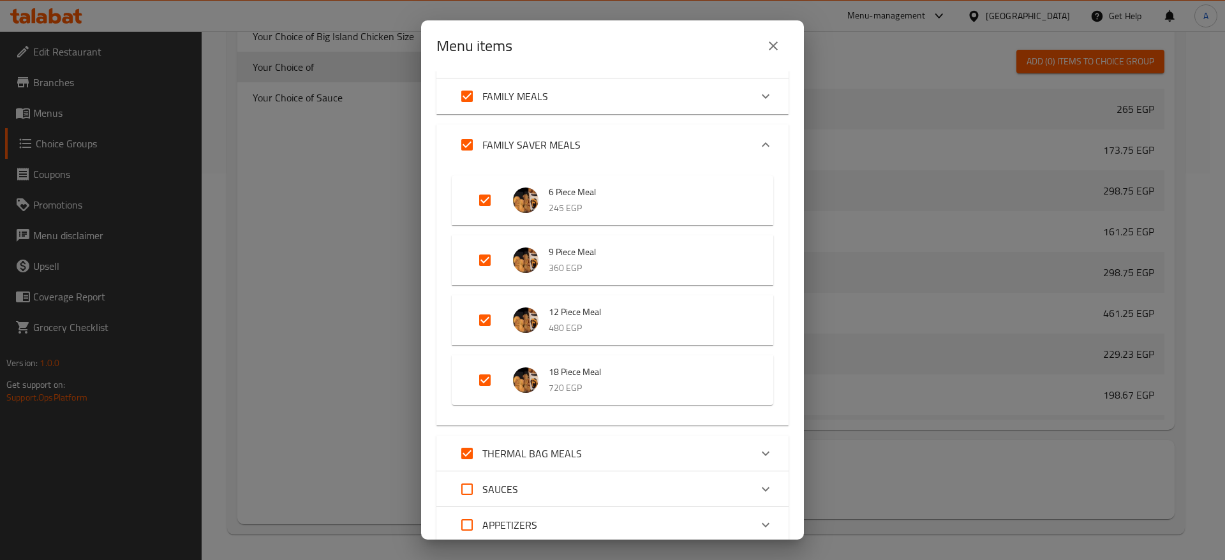
scroll to position [342, 0]
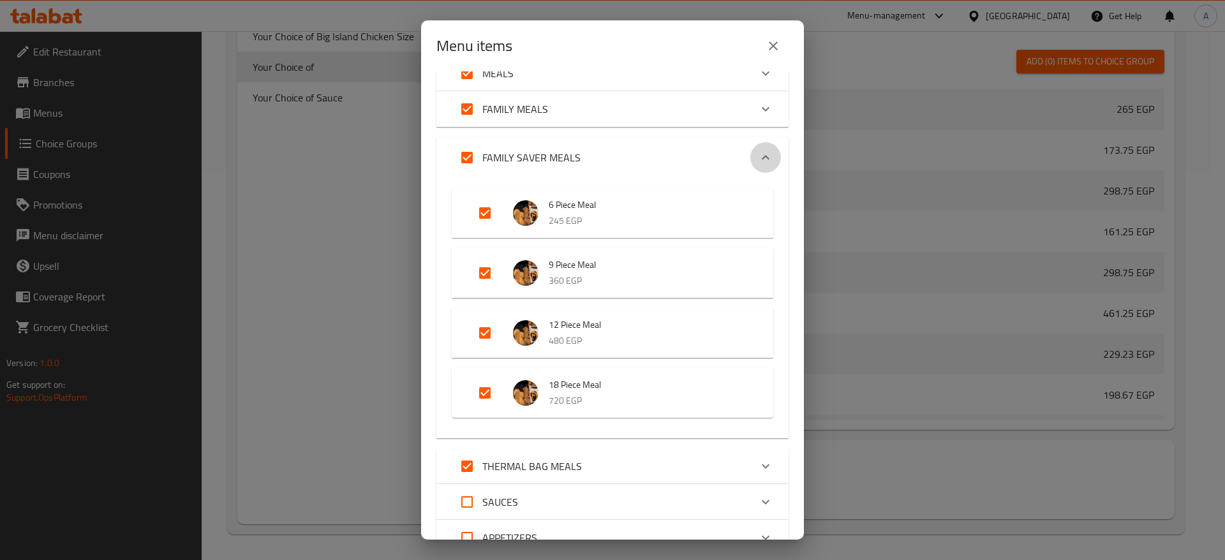
click at [758, 153] on icon "Expand" at bounding box center [765, 157] width 15 height 15
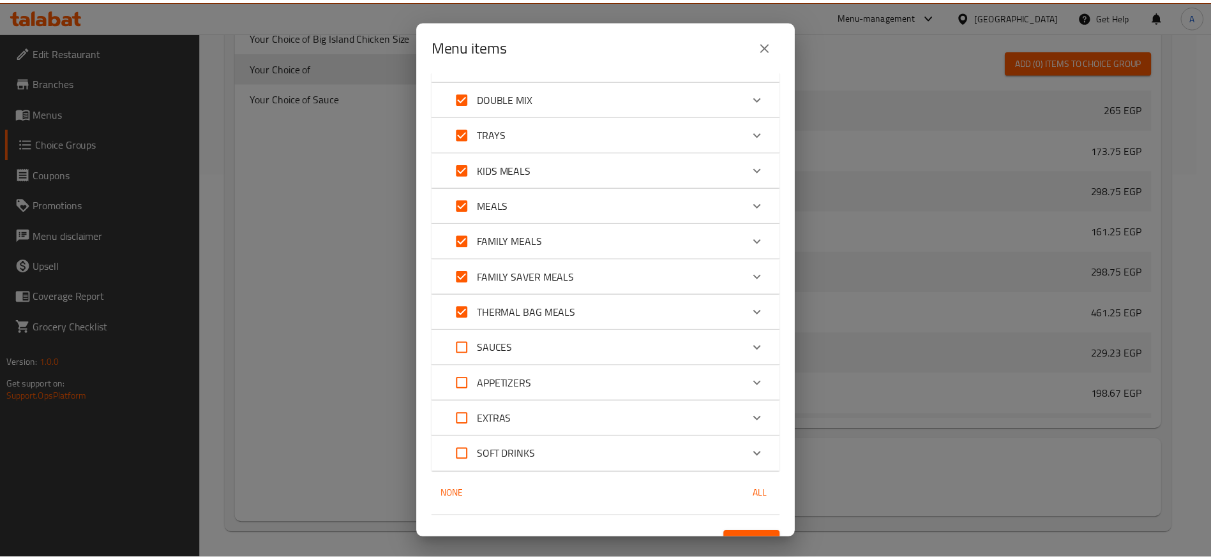
scroll to position [232, 0]
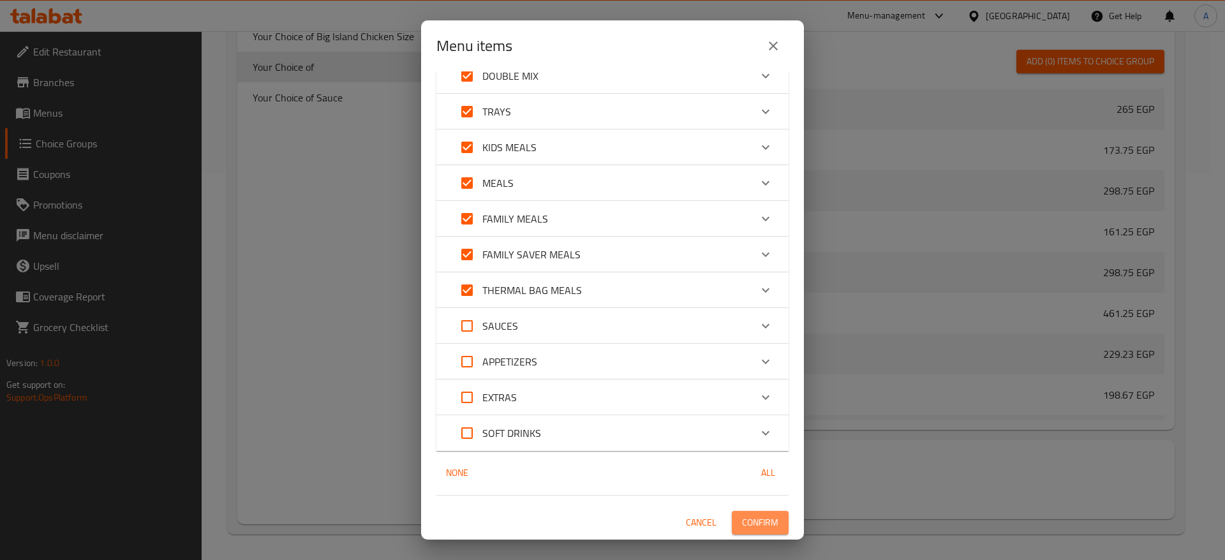
click at [752, 521] on span "Confirm" at bounding box center [760, 523] width 36 height 16
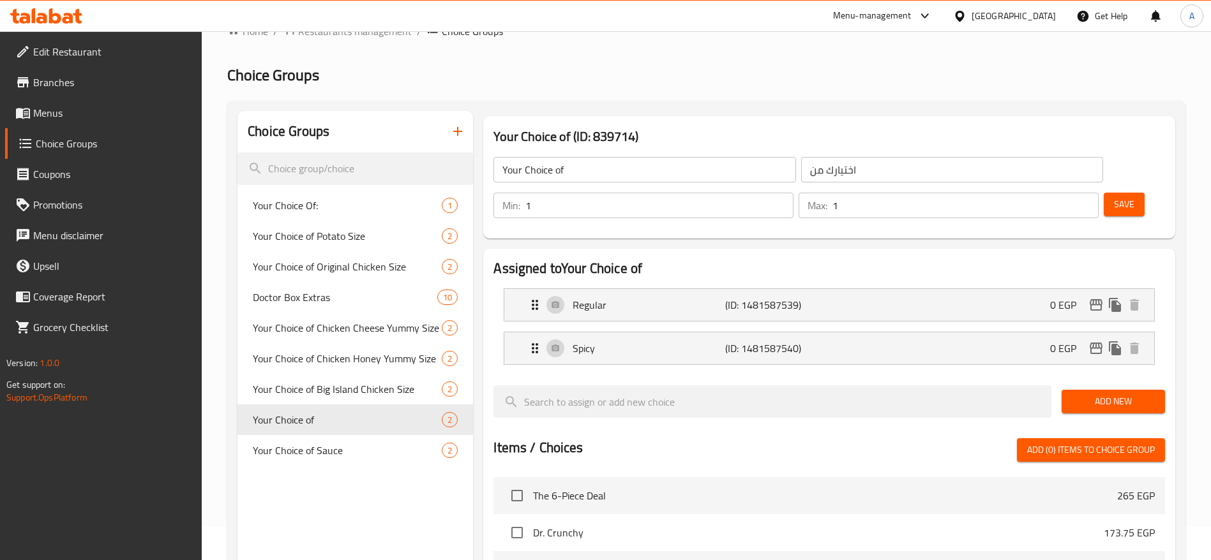
scroll to position [0, 0]
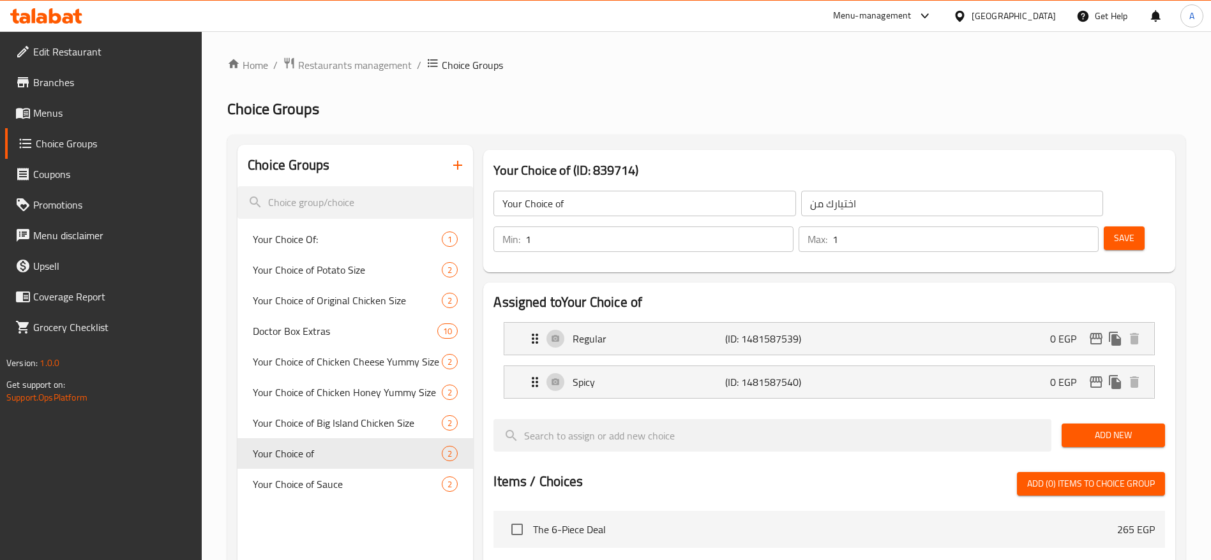
click at [68, 11] on icon at bounding box center [46, 15] width 72 height 15
